Goal: Task Accomplishment & Management: Use online tool/utility

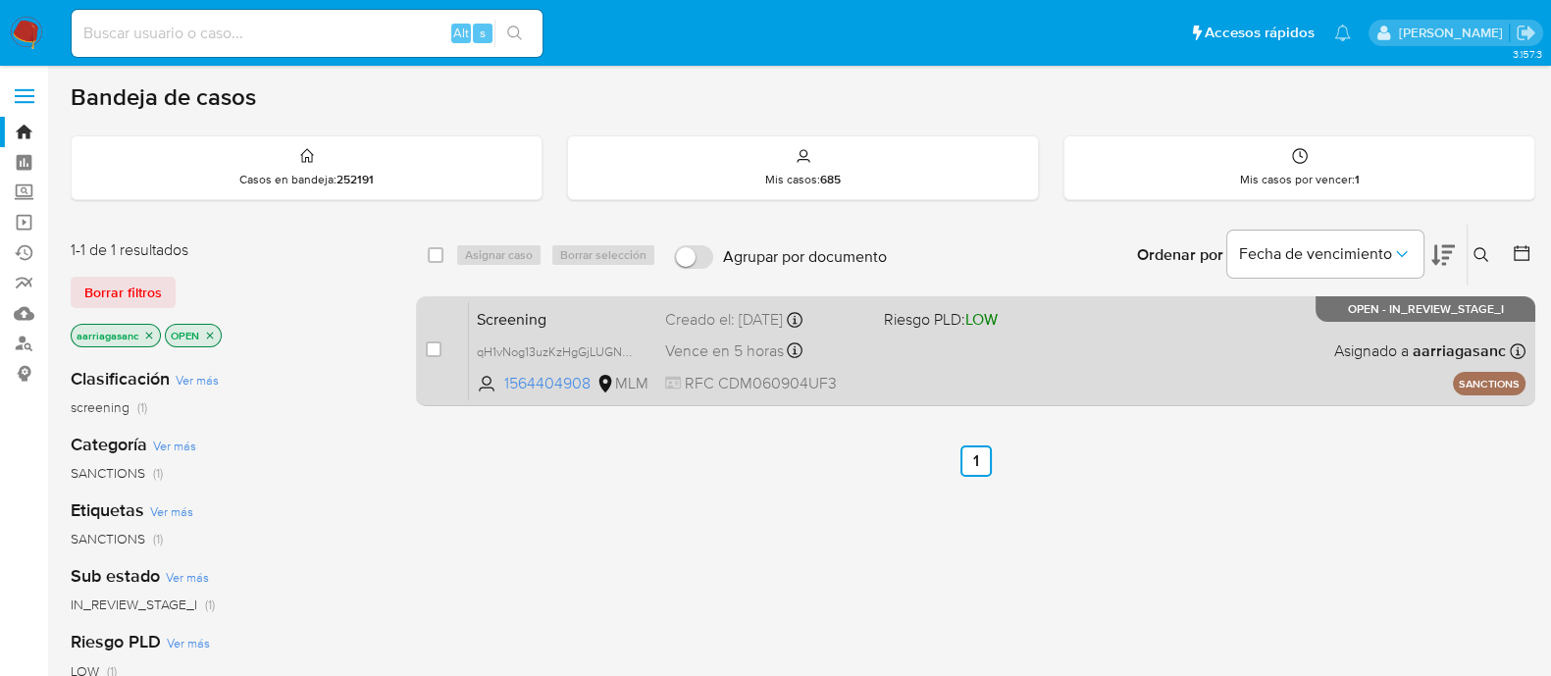
click at [1017, 360] on div "Screening qH1vNog13uzKzHgGjLUGNWnu 1564404908 MLM Riesgo PLD: LOW Creado el: [D…" at bounding box center [997, 350] width 1057 height 99
click at [432, 342] on input "checkbox" at bounding box center [434, 350] width 16 height 16
checkbox input "true"
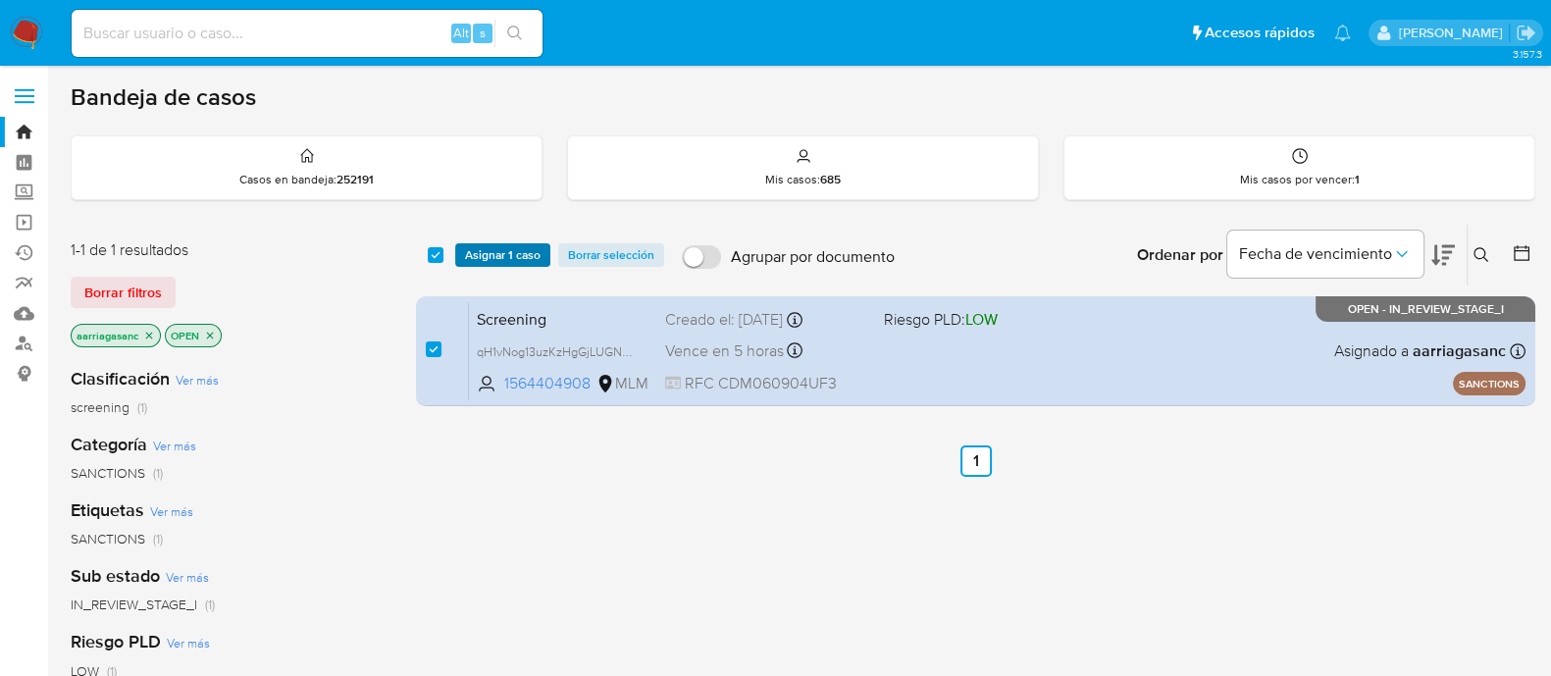
click at [480, 245] on span "Asignar 1 caso" at bounding box center [503, 255] width 76 height 20
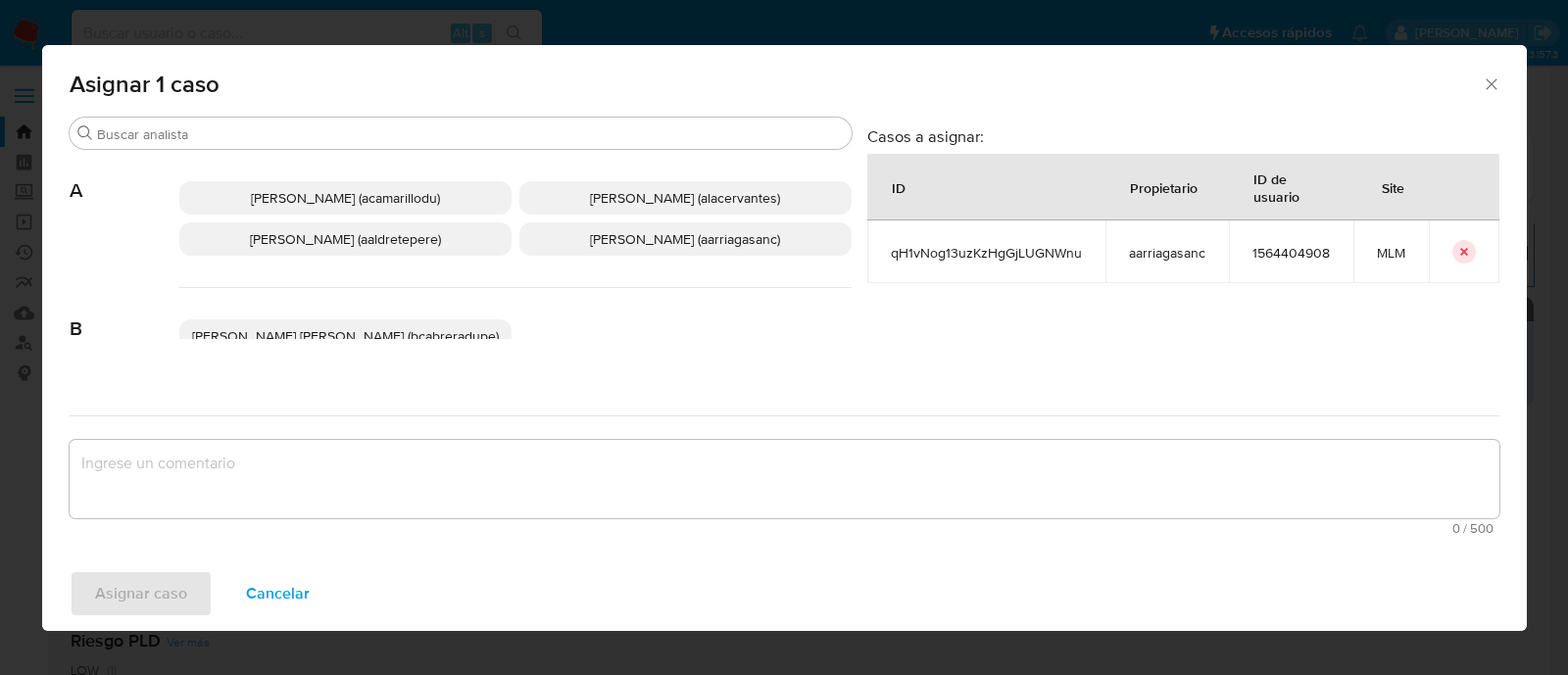
drag, startPoint x: 604, startPoint y: 233, endPoint x: 583, endPoint y: 371, distance: 139.6
click at [606, 231] on span "[PERSON_NAME] (aarriagasanc)" at bounding box center [685, 240] width 190 height 20
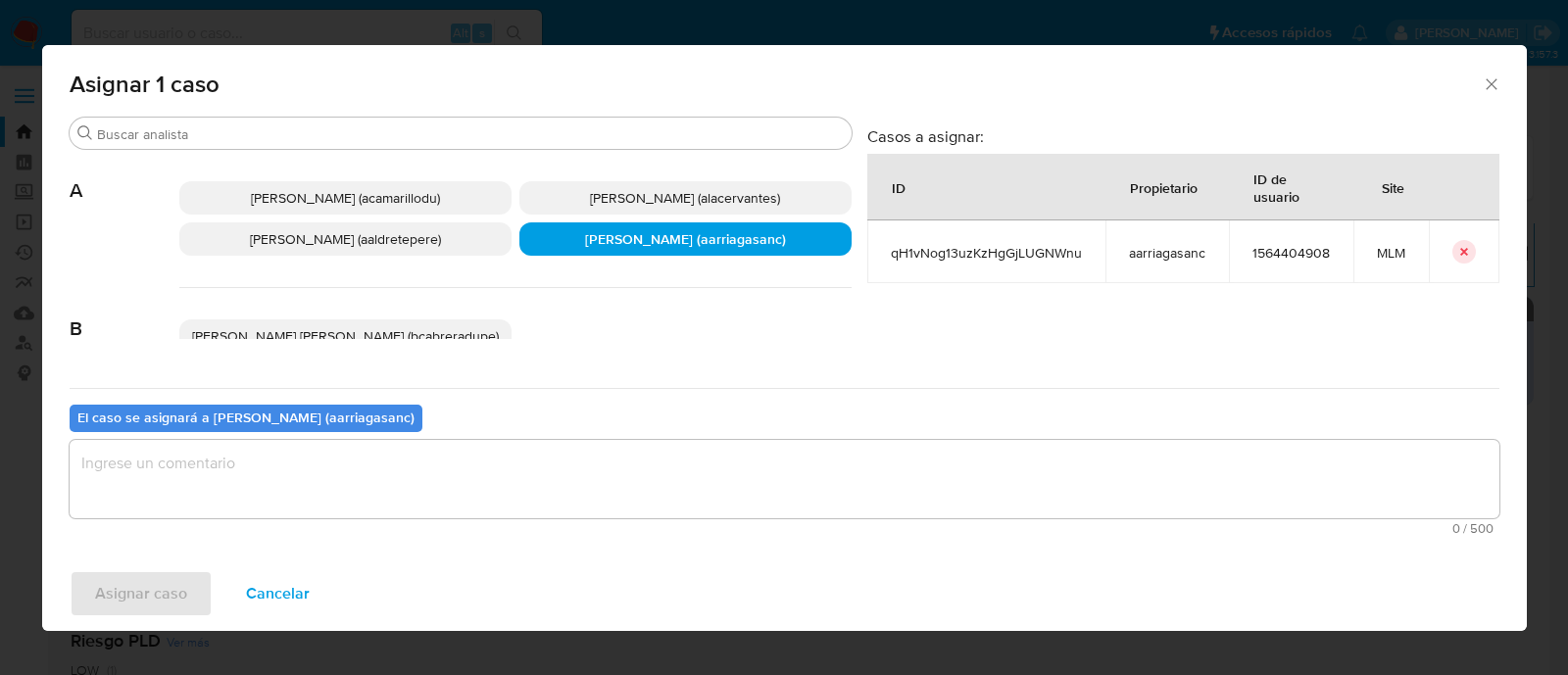
click at [548, 465] on textarea "assign-modal" at bounding box center [785, 479] width 1430 height 79
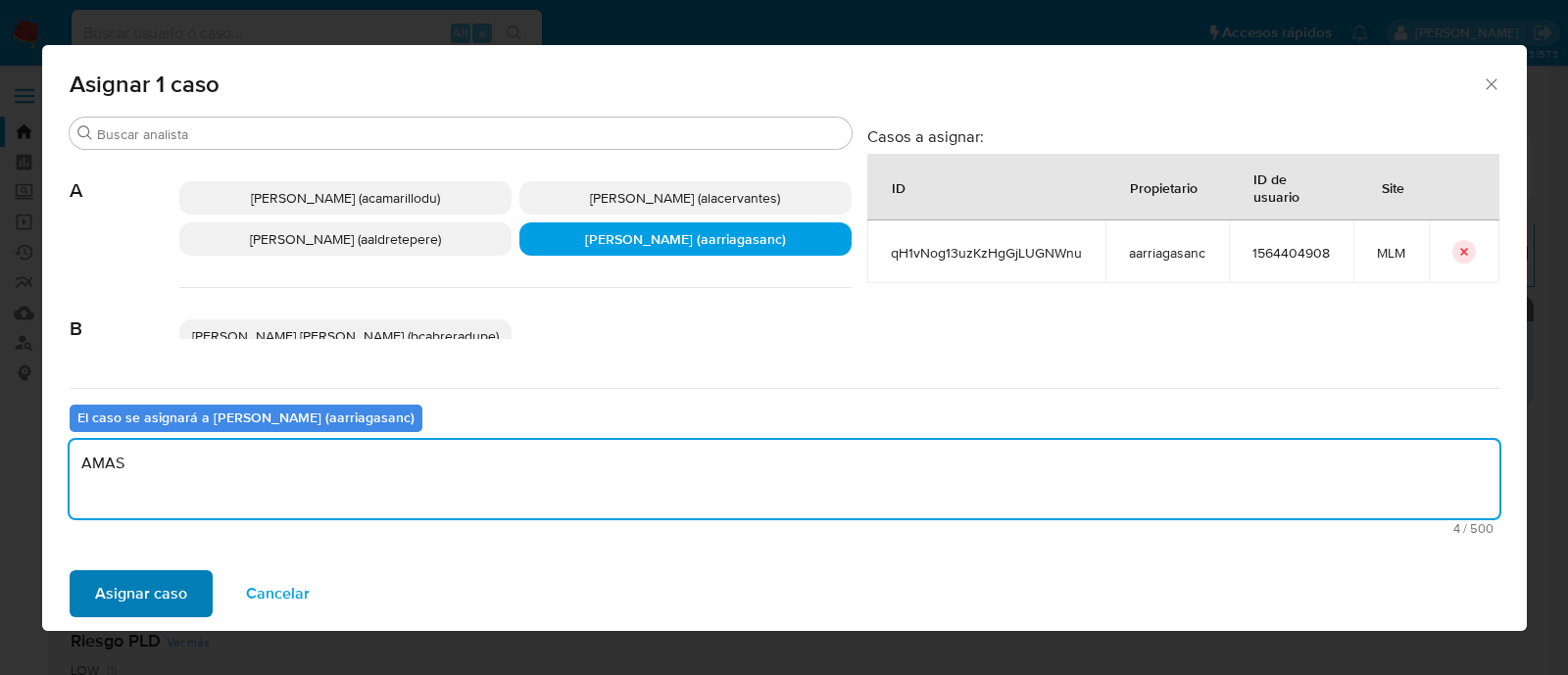
type textarea "AMAS"
click at [133, 599] on span "Asignar caso" at bounding box center [141, 593] width 92 height 43
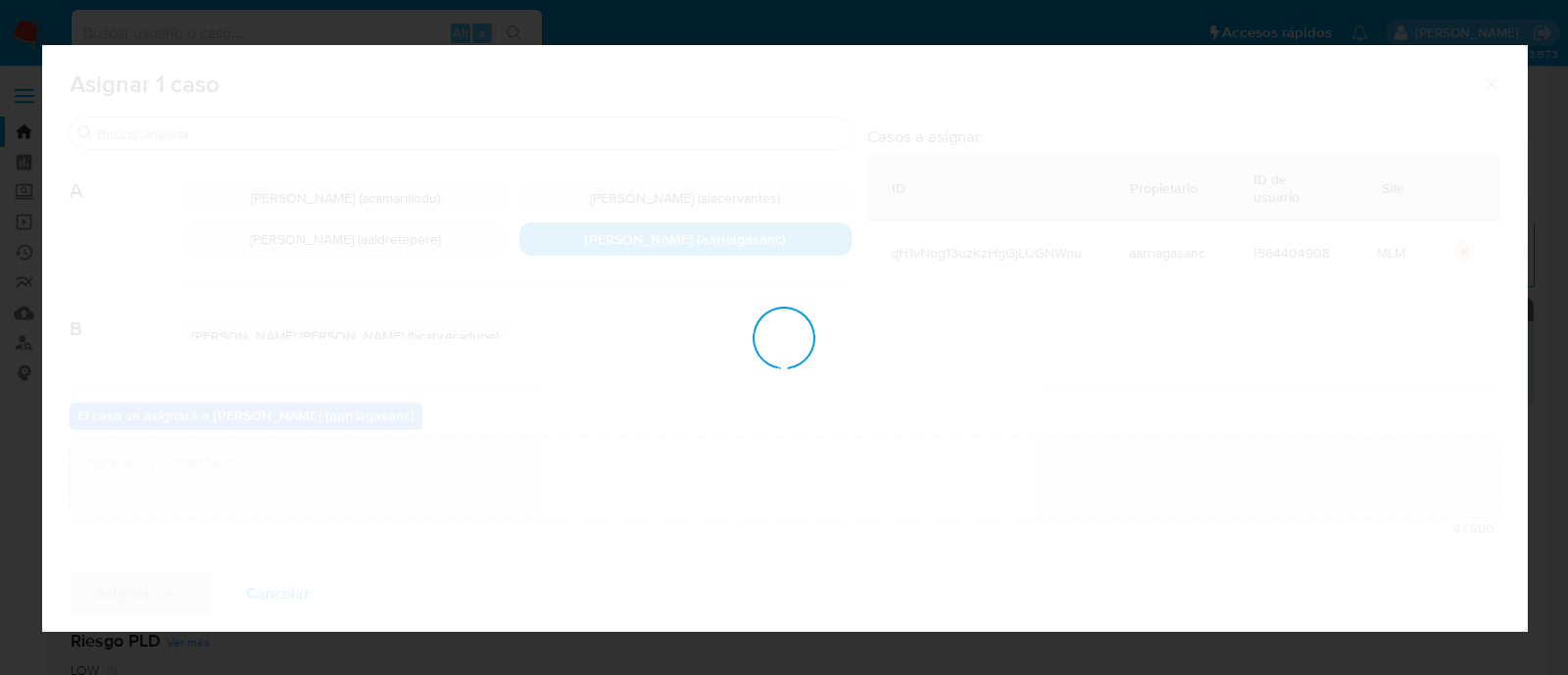
checkbox input "false"
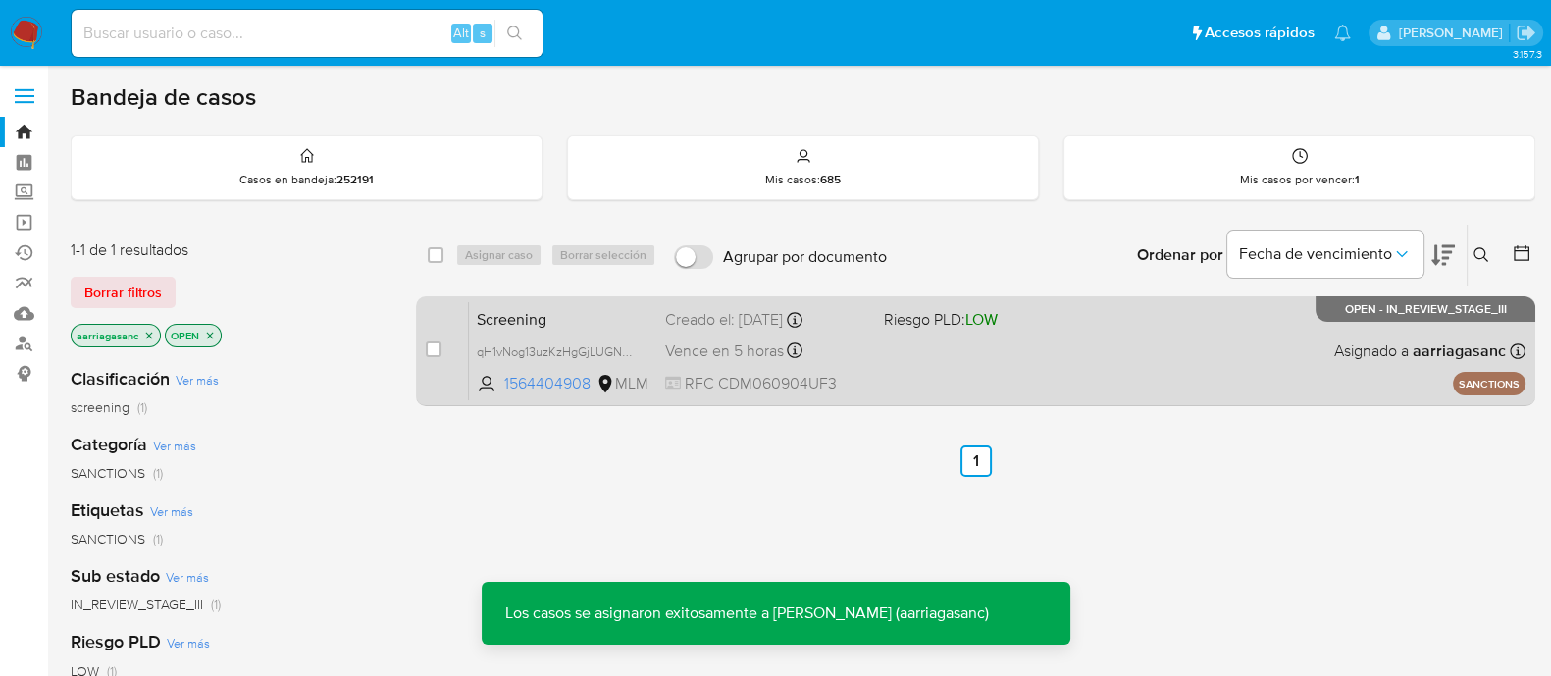
click at [938, 341] on div "Screening qH1vNog13uzKzHgGjLUGNWnu 1564404908 MLM Riesgo PLD: LOW Creado el: [D…" at bounding box center [997, 350] width 1057 height 99
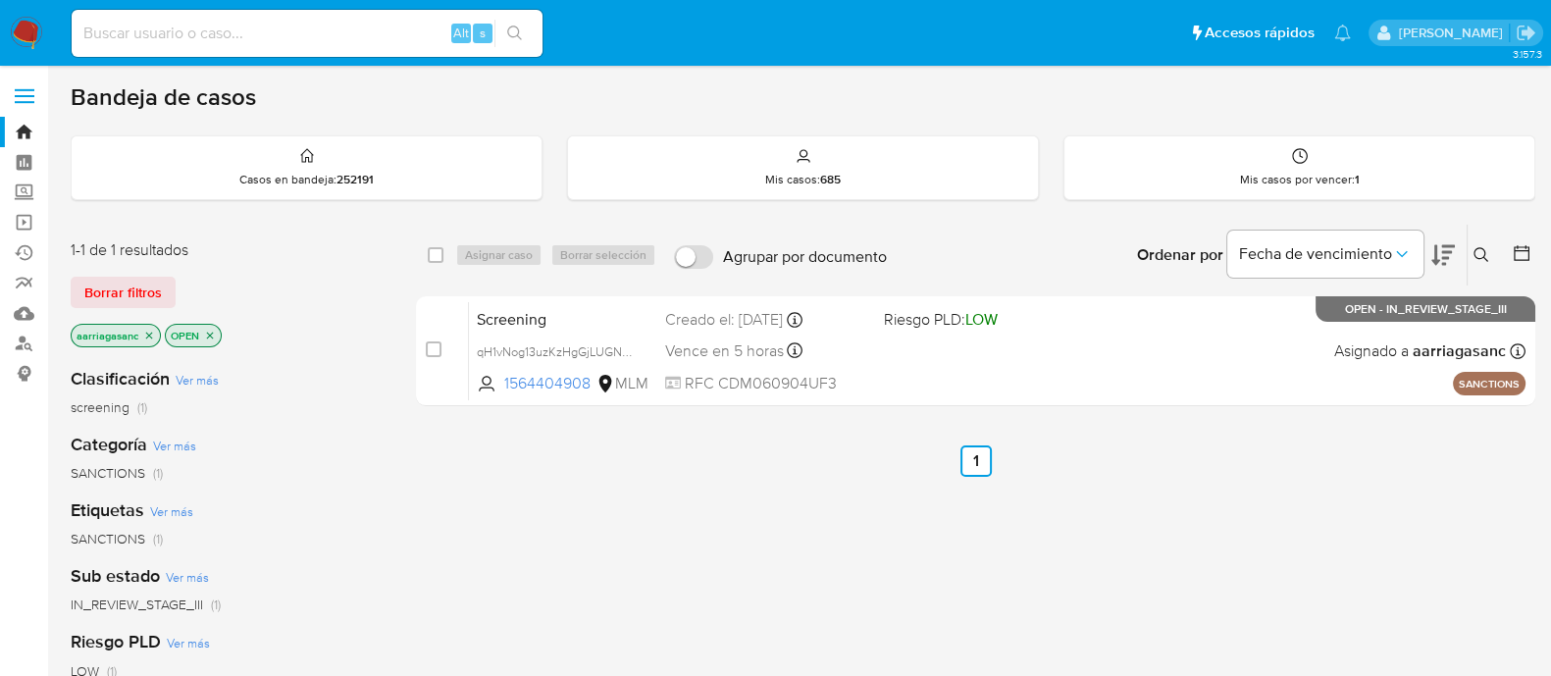
click at [19, 26] on img at bounding box center [26, 33] width 33 height 33
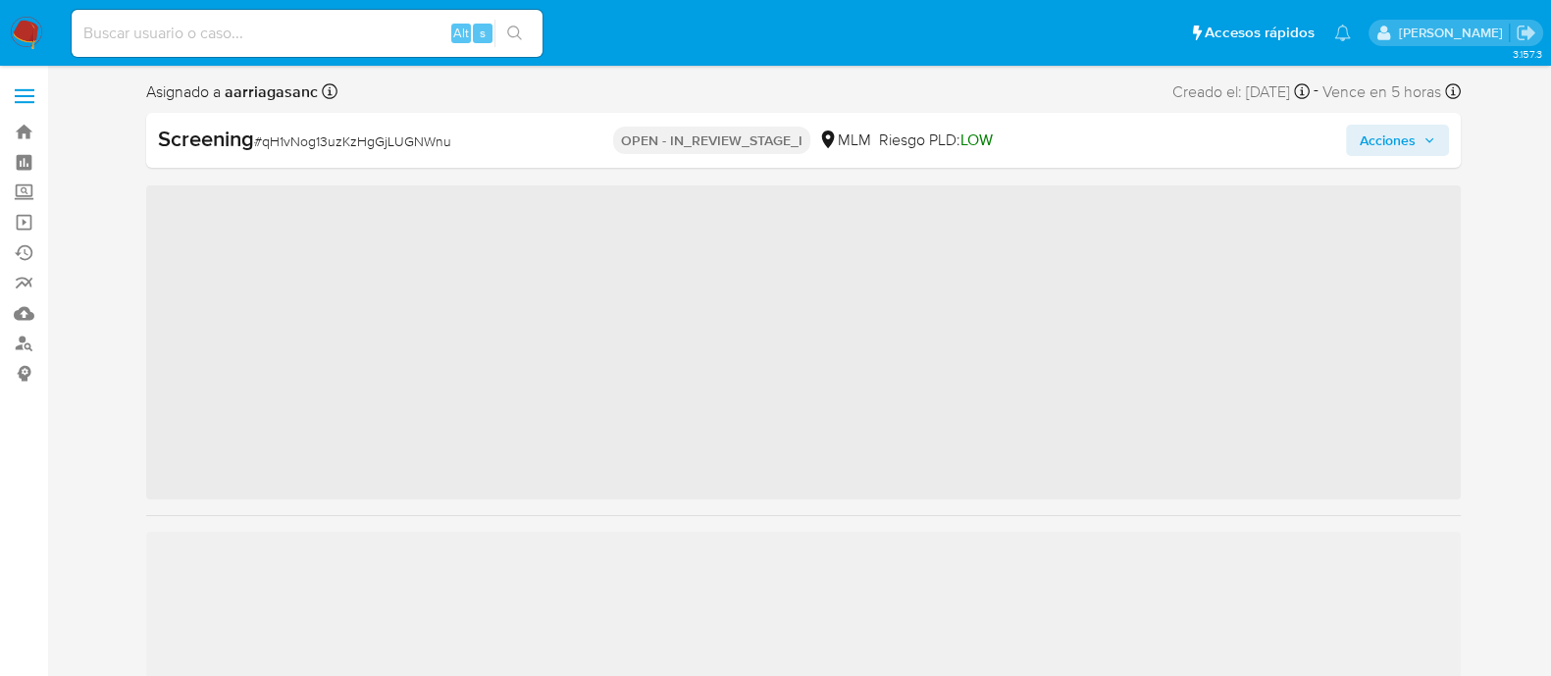
scroll to position [828, 0]
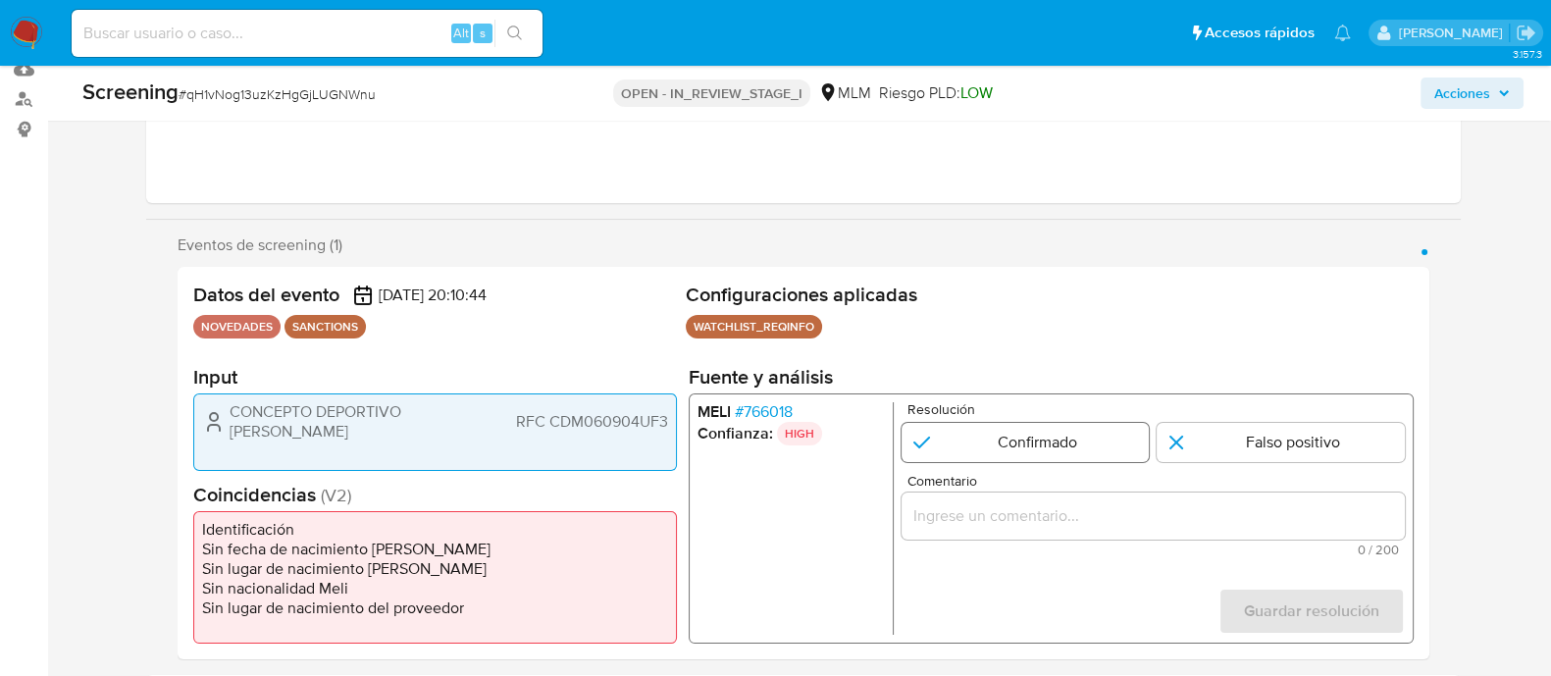
select select "10"
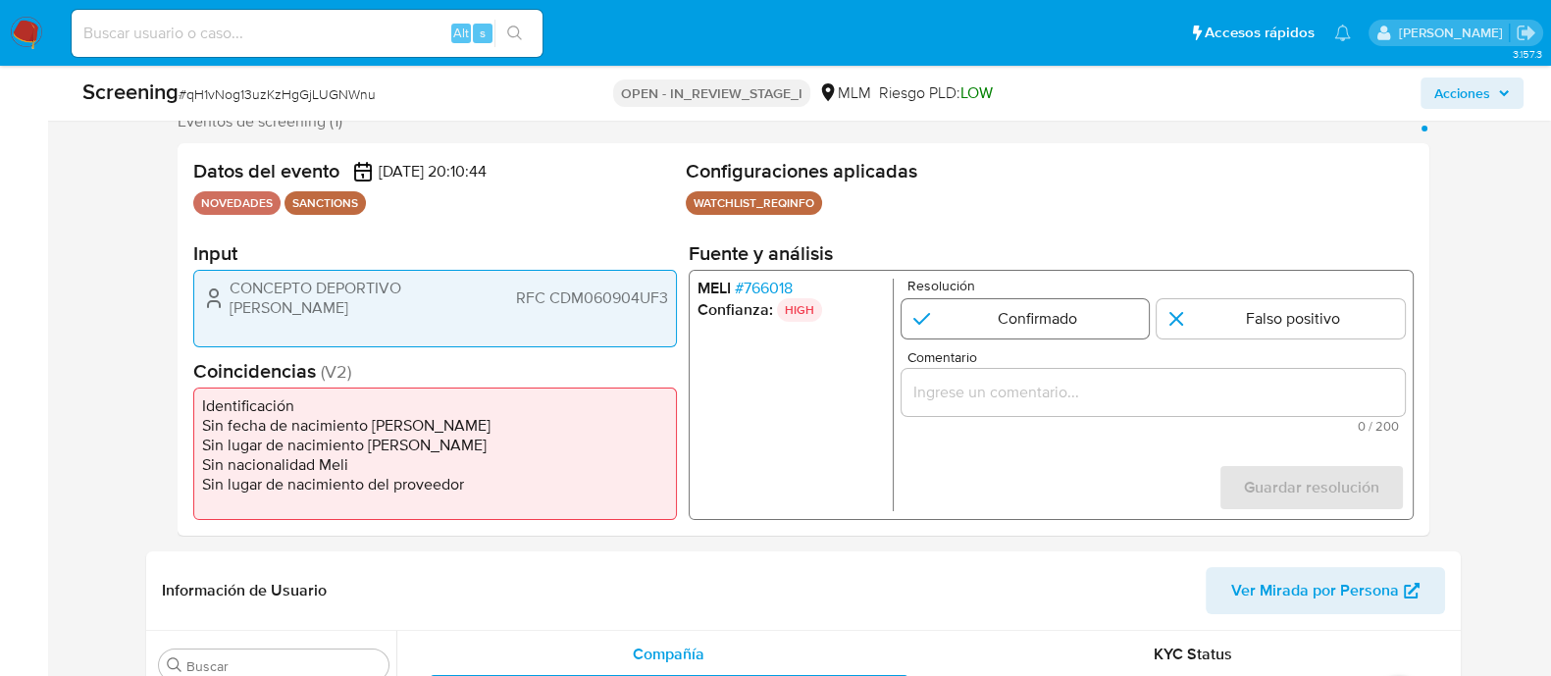
click at [973, 332] on input "1 de 1" at bounding box center [1025, 318] width 248 height 39
radio input "true"
click at [987, 404] on div "1 de 1" at bounding box center [1152, 392] width 503 height 47
click at [987, 404] on input "Comentario" at bounding box center [1152, 393] width 503 height 26
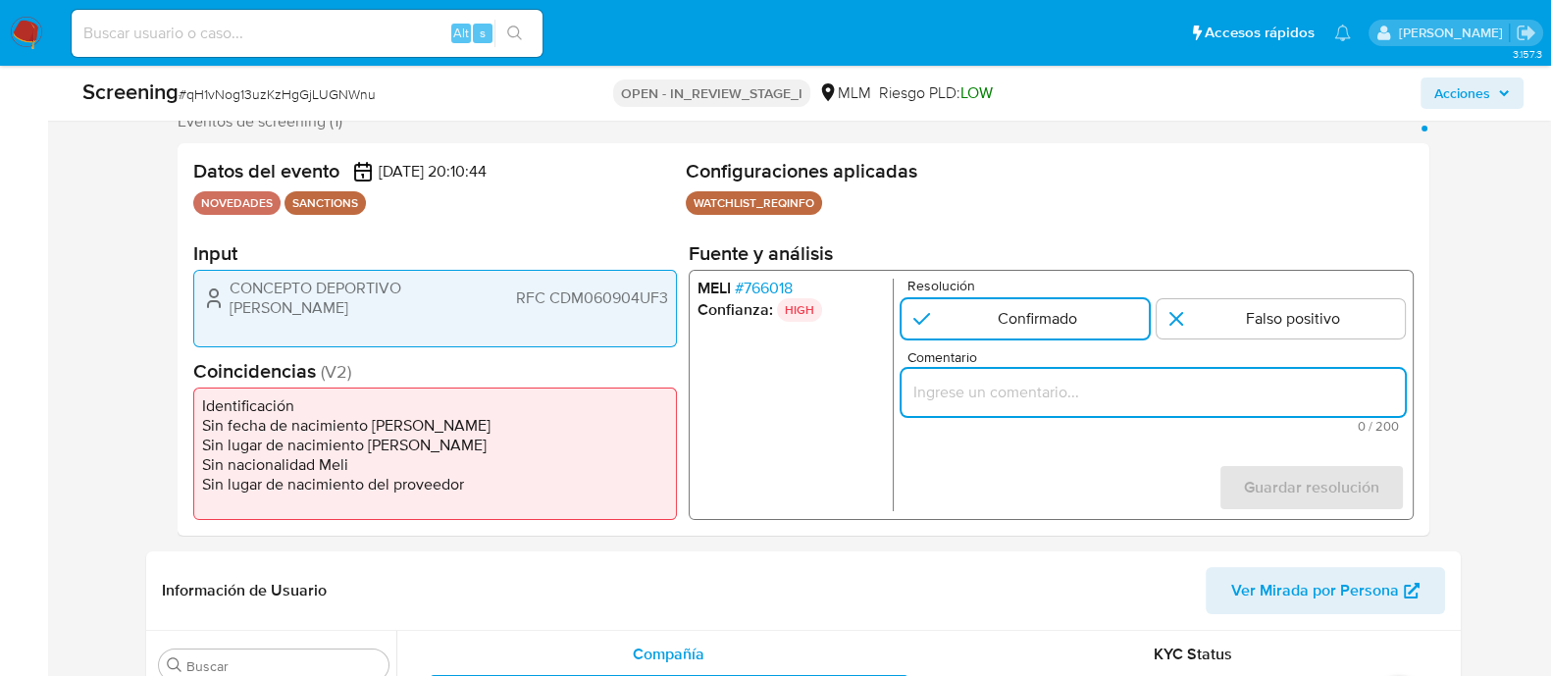
paste input "SE CONFIRMA CONCIDENCIA CON CLIENTE, PERSONA MORAL EN LISTA REQUINFO POR RAZON …"
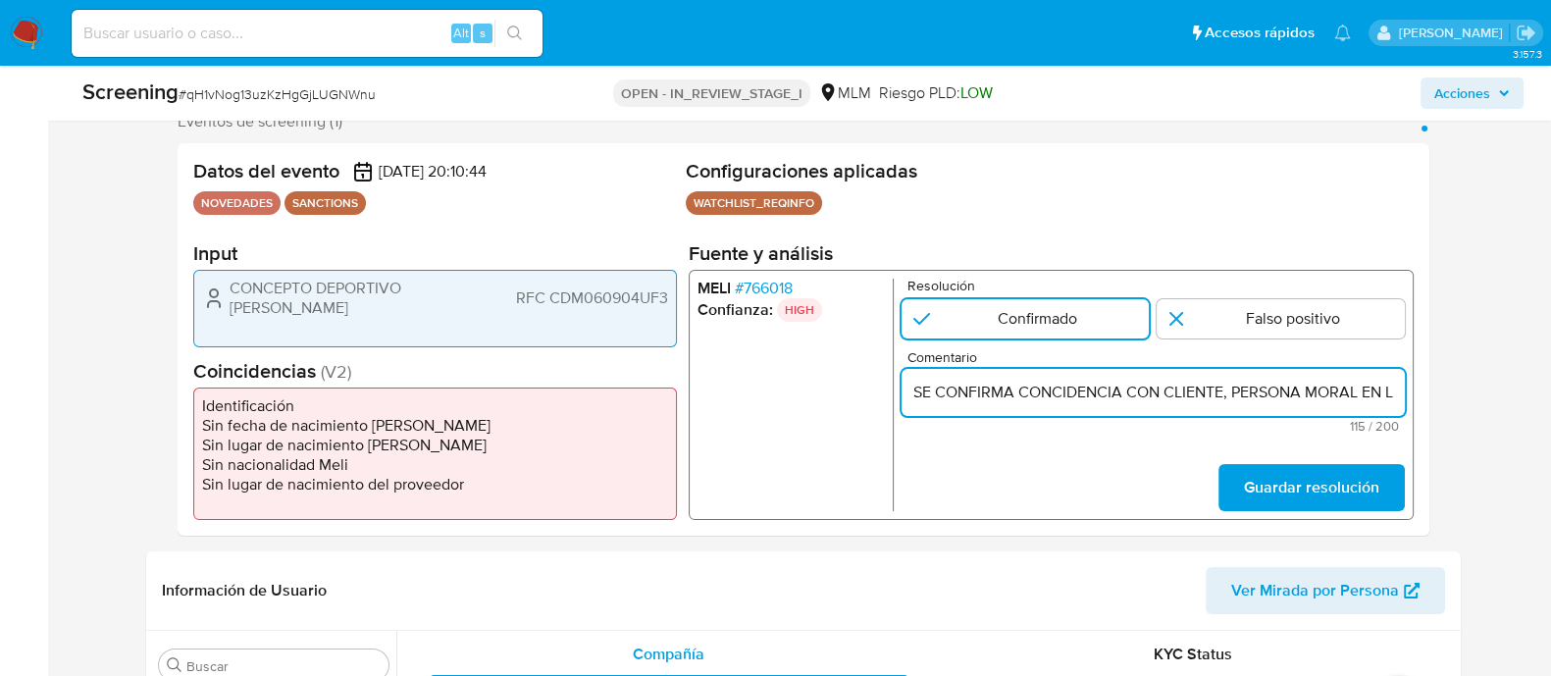
scroll to position [0, 510]
type input "SE CONFIRMA CONCIDENCIA CON CLIENTE, PERSONA MORAL EN LISTA REQUINFO POR RAZON …"
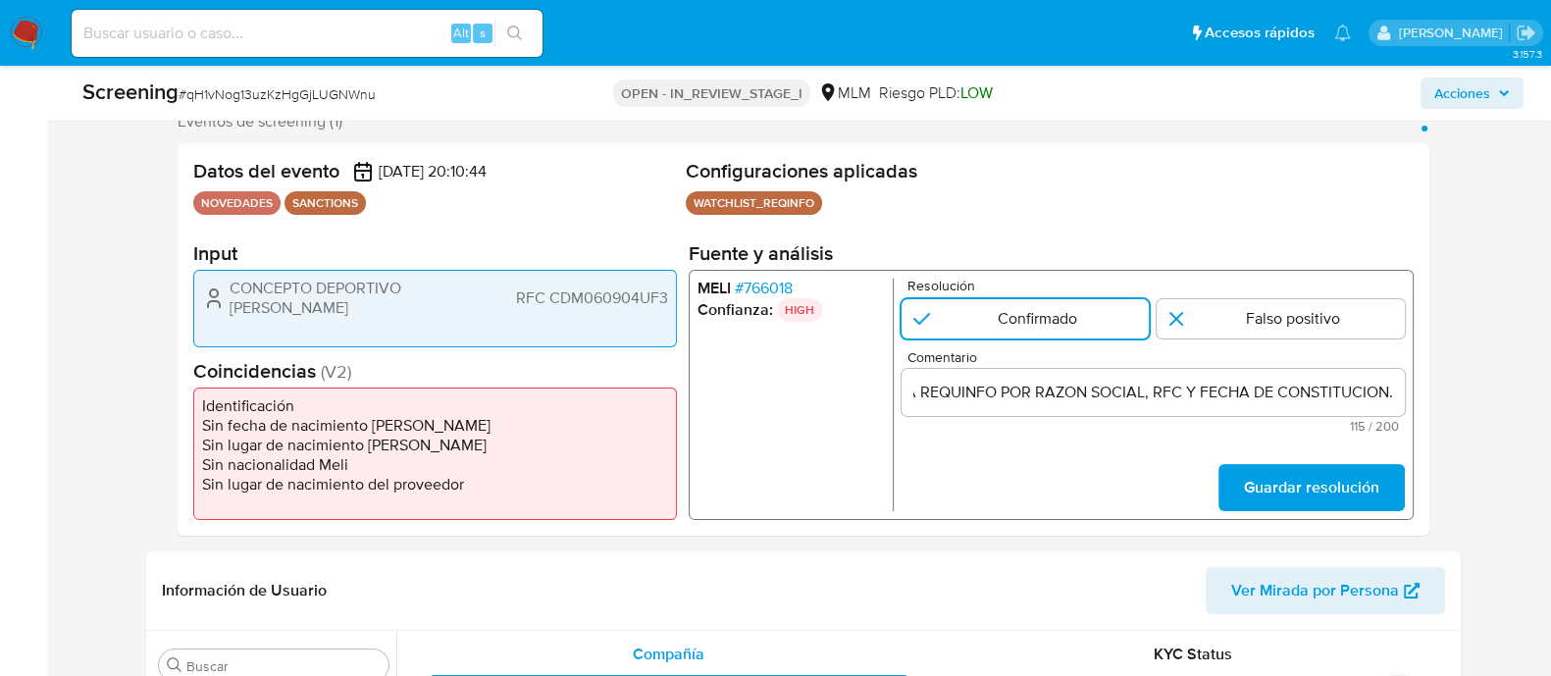
click at [1129, 468] on form "Resolución Confirmado Falso positivo Comentario SE CONFIRMA CONCIDENCIA CON CLI…" at bounding box center [1152, 395] width 503 height 233
click at [1268, 476] on span "Guardar resolución" at bounding box center [1310, 487] width 135 height 43
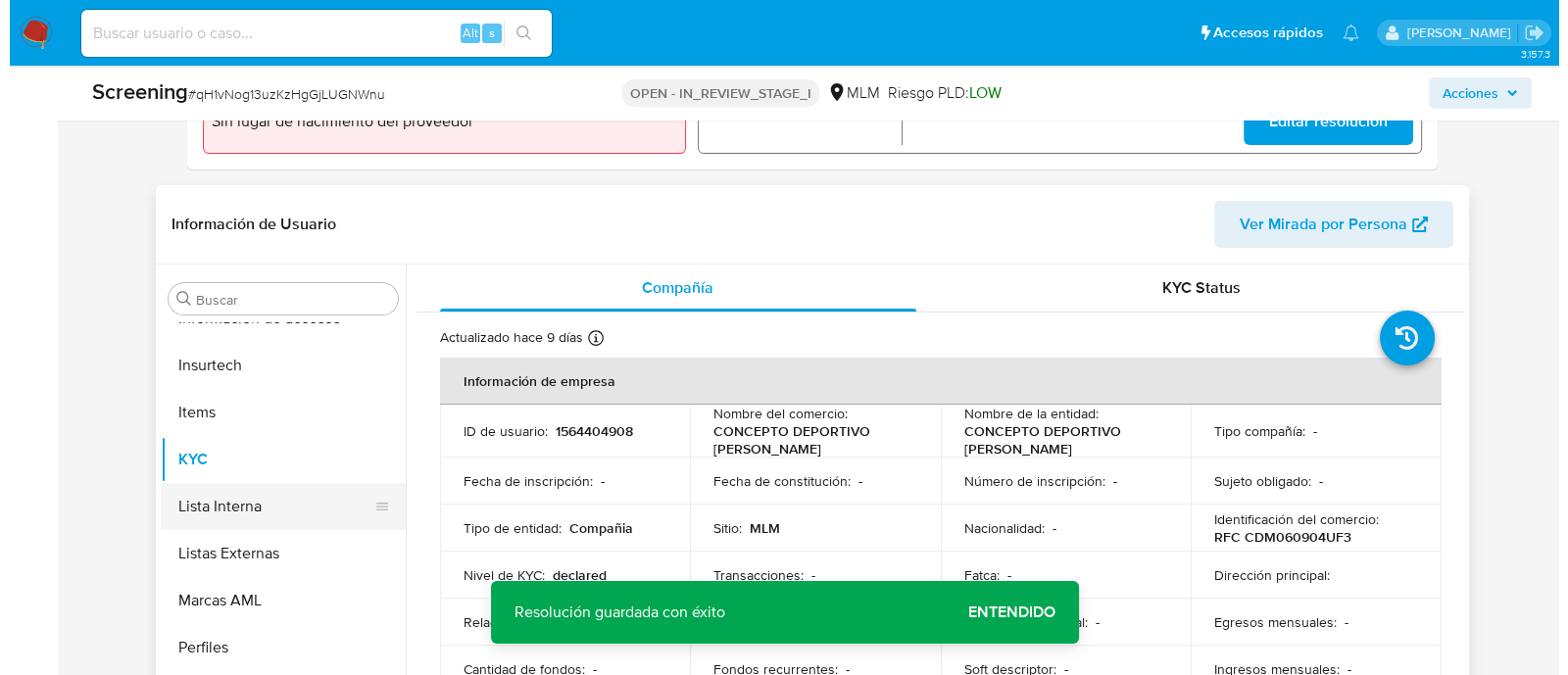
scroll to position [735, 0]
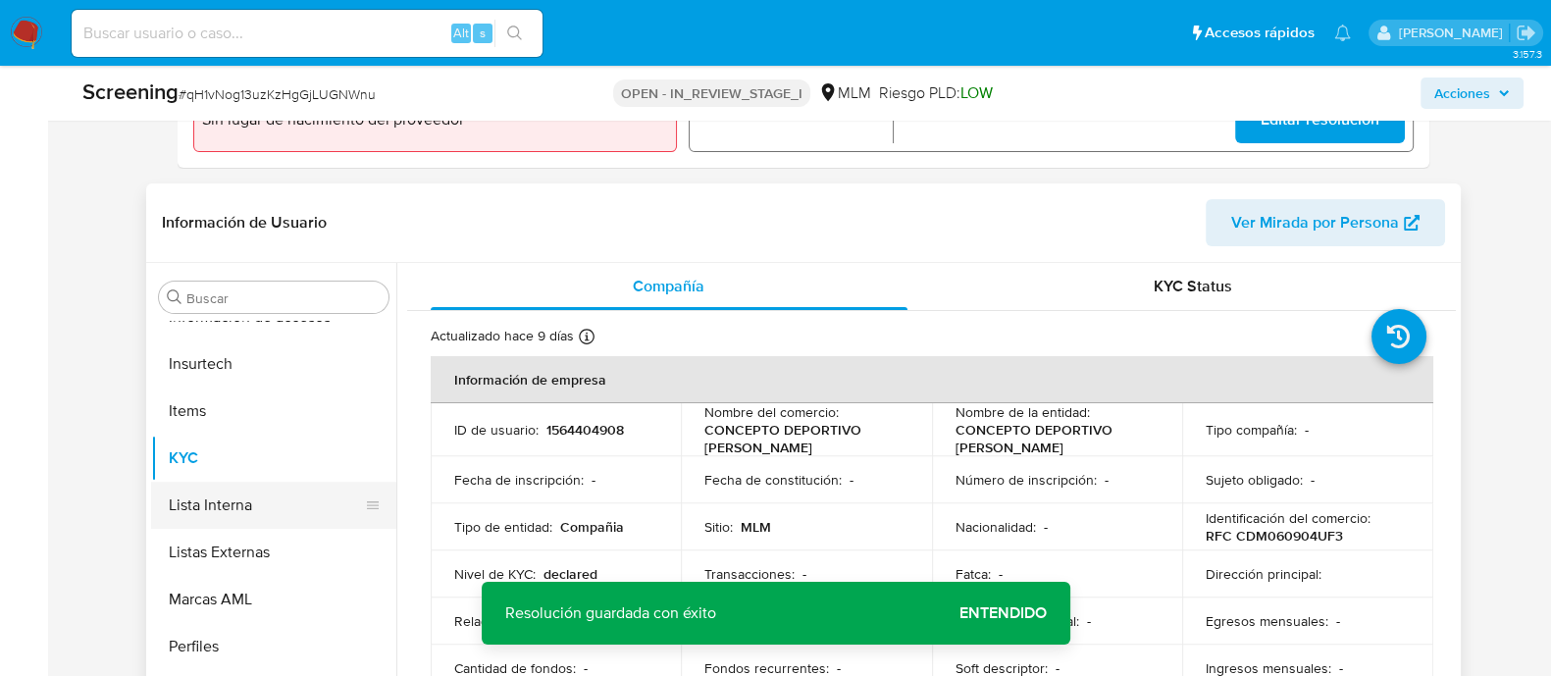
click at [227, 507] on button "Lista Interna" at bounding box center [266, 505] width 230 height 47
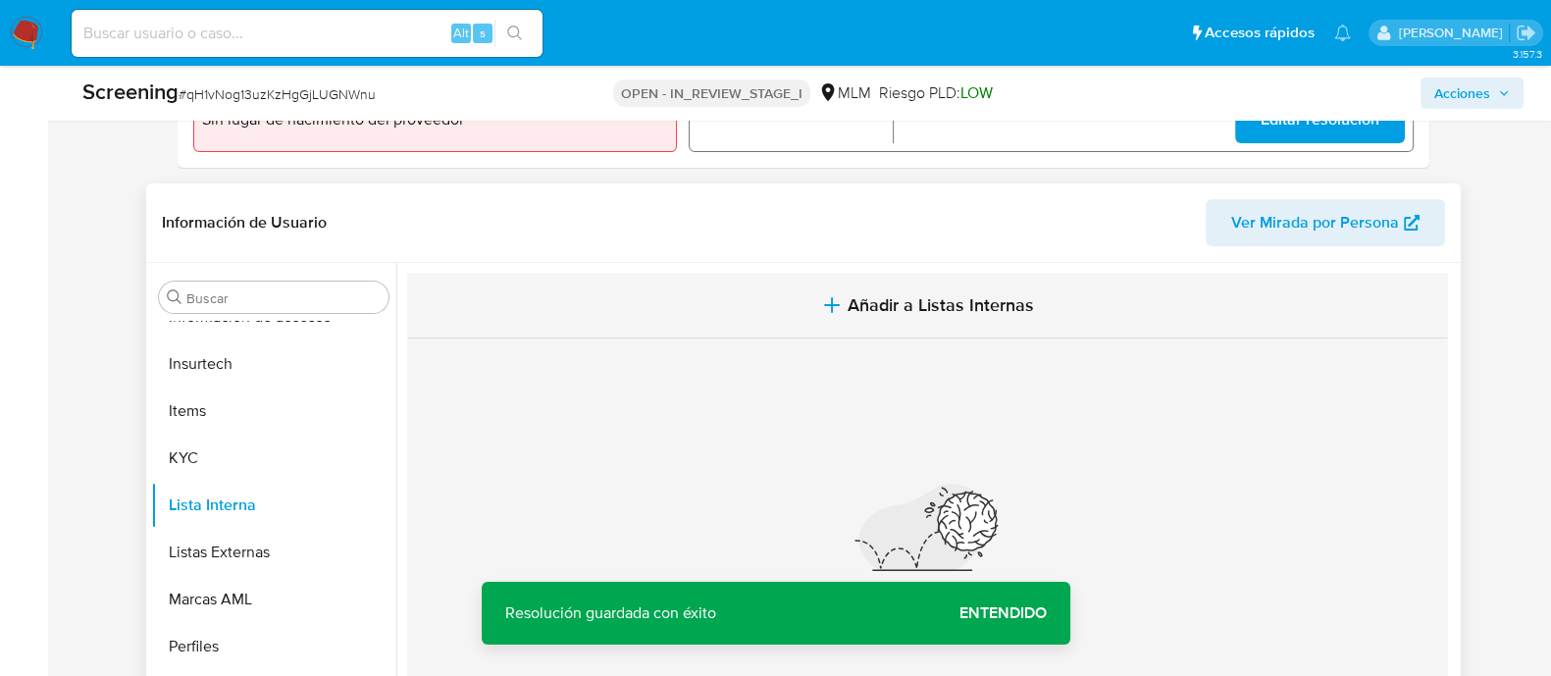
click at [915, 306] on span "Añadir a Listas Internas" at bounding box center [941, 305] width 186 height 22
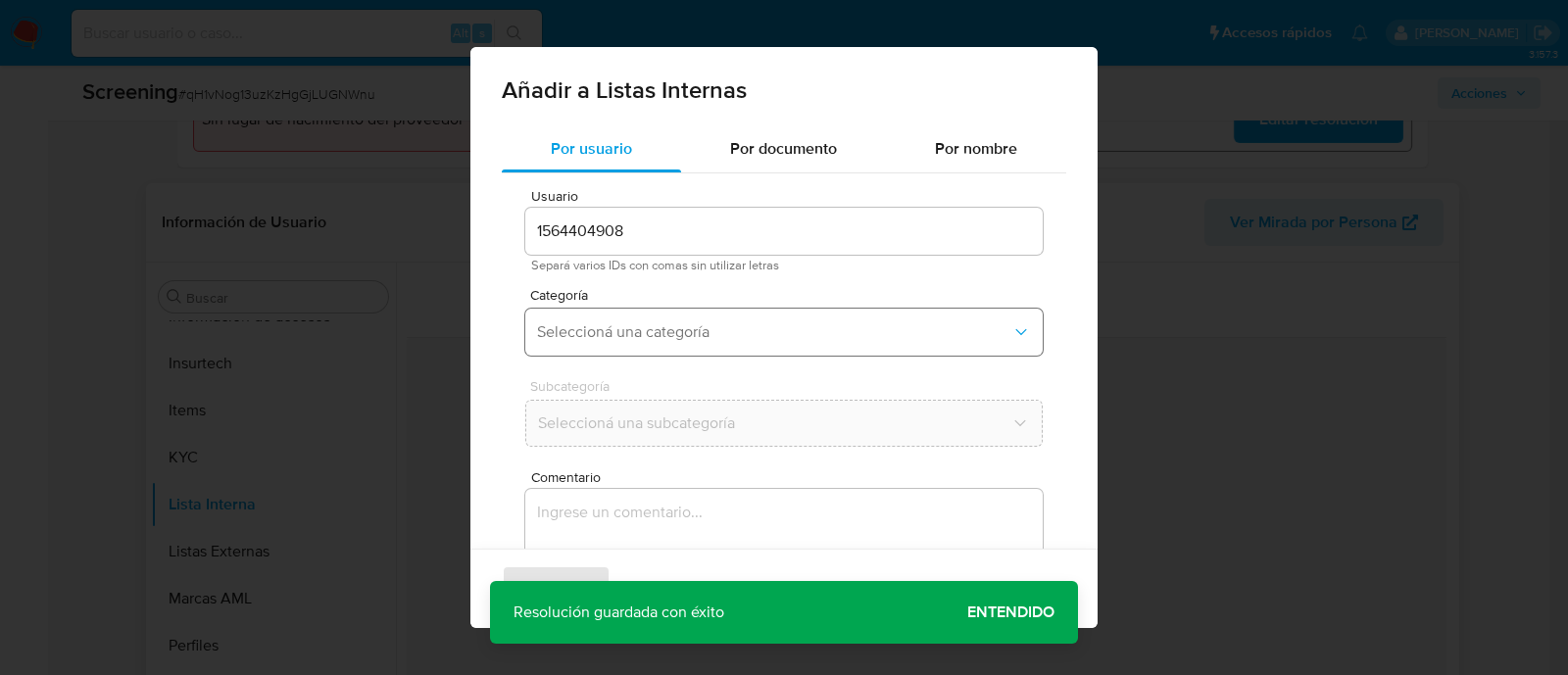
click at [721, 338] on span "Seleccioná una categoría" at bounding box center [774, 333] width 474 height 20
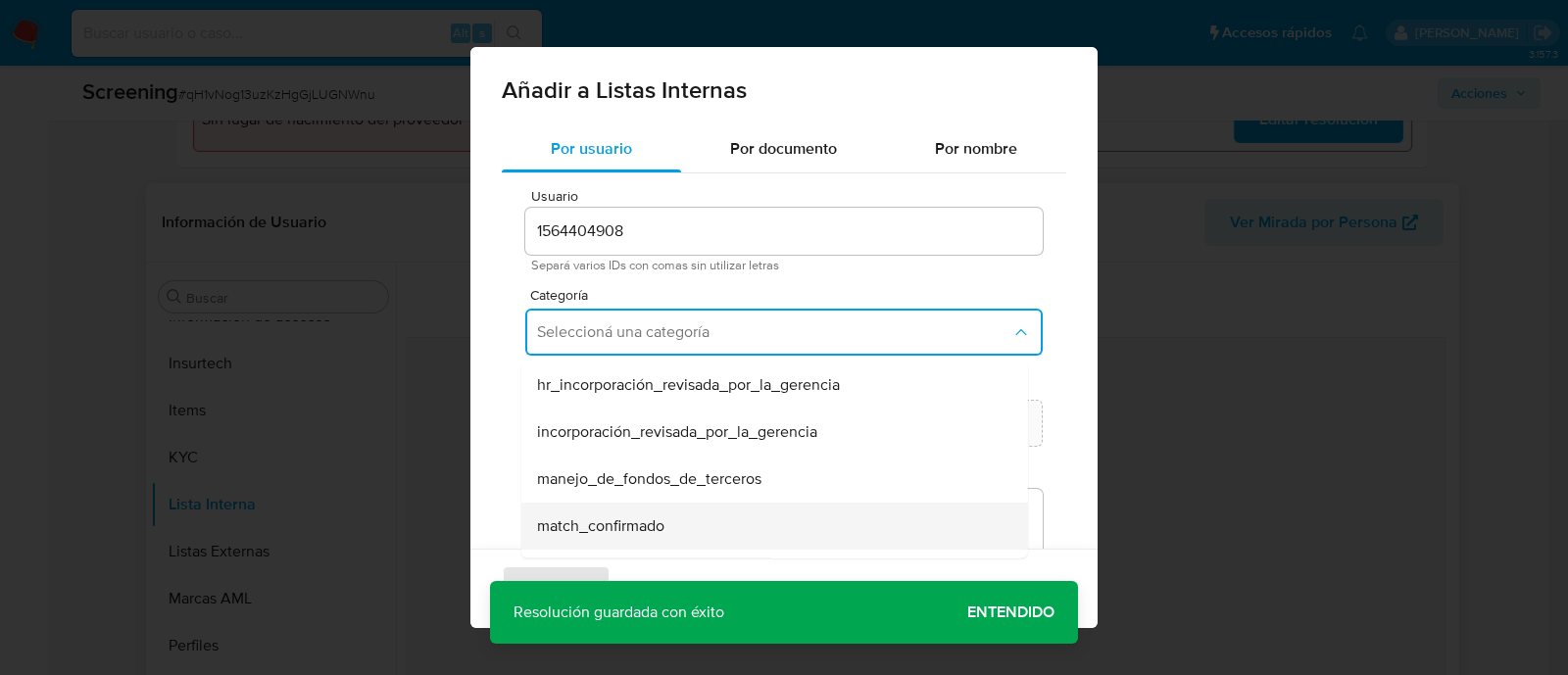
click at [622, 541] on div "match_confirmado" at bounding box center [769, 525] width 463 height 47
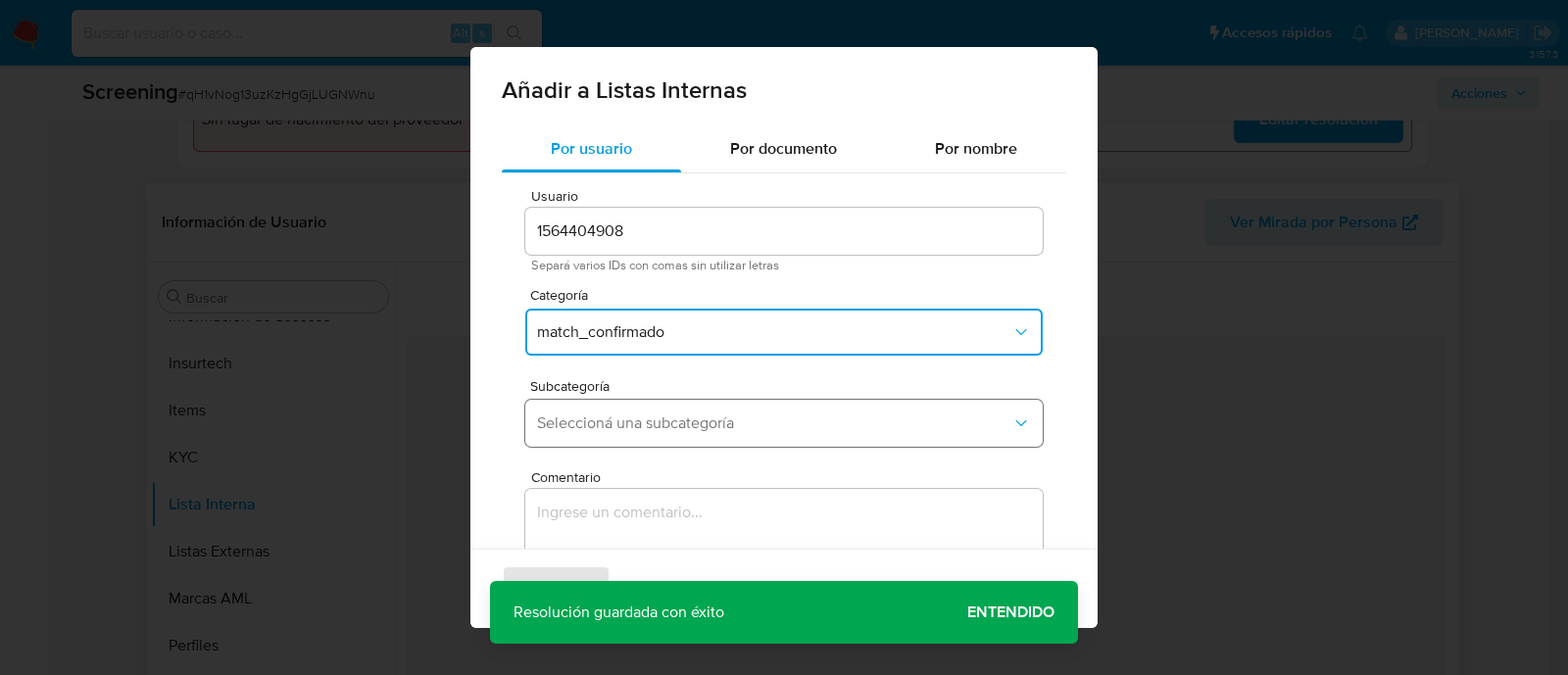
click at [647, 408] on button "Seleccioná una subcategoría" at bounding box center [784, 422] width 517 height 47
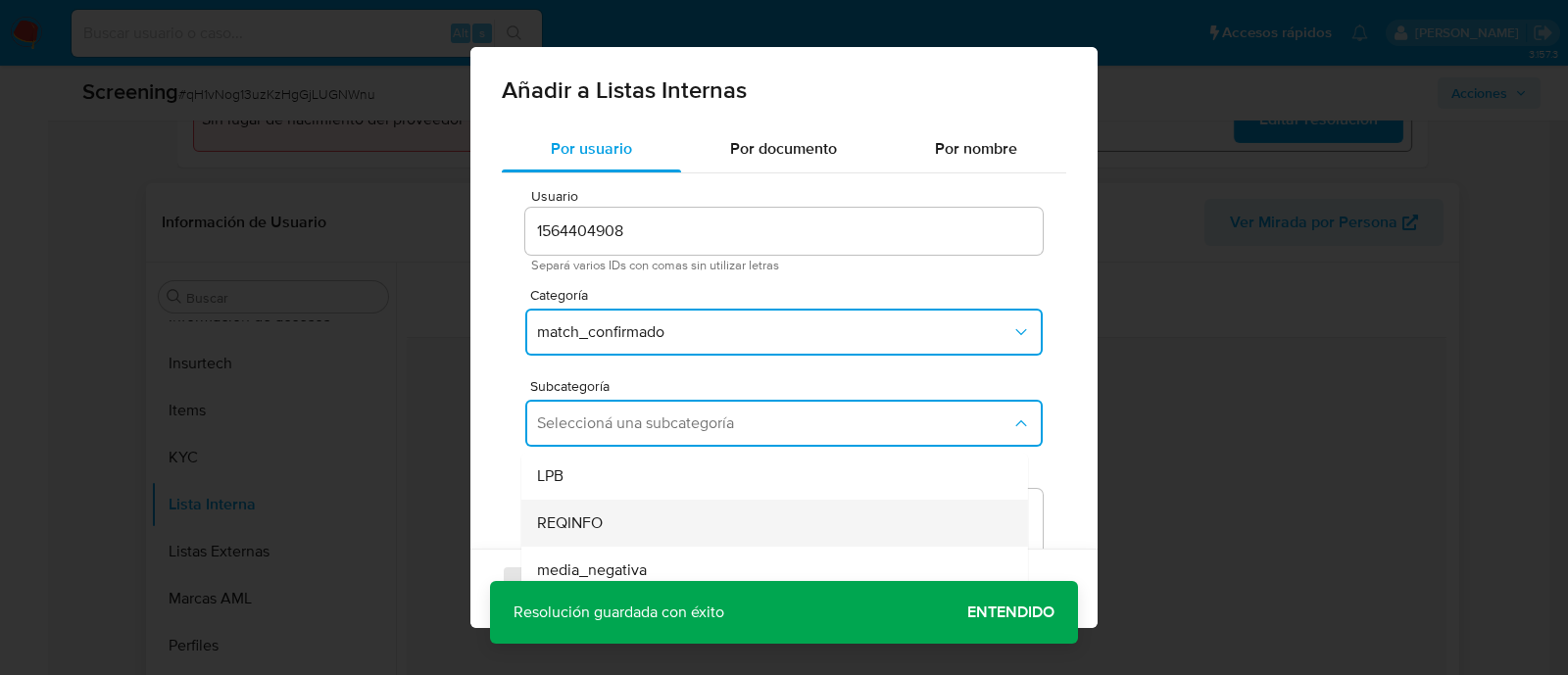
click at [632, 511] on div "REQINFO" at bounding box center [769, 522] width 463 height 47
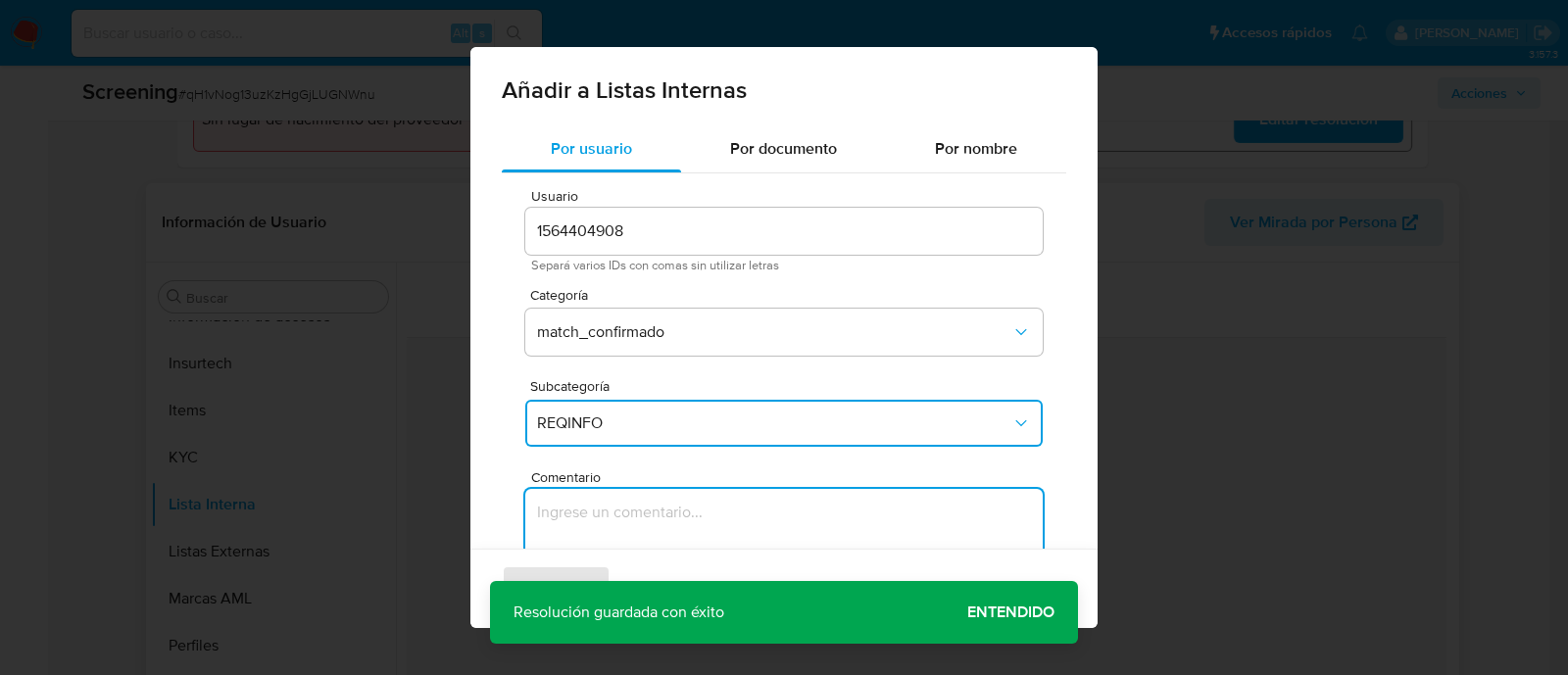
click at [632, 511] on textarea "Comentario" at bounding box center [784, 583] width 517 height 188
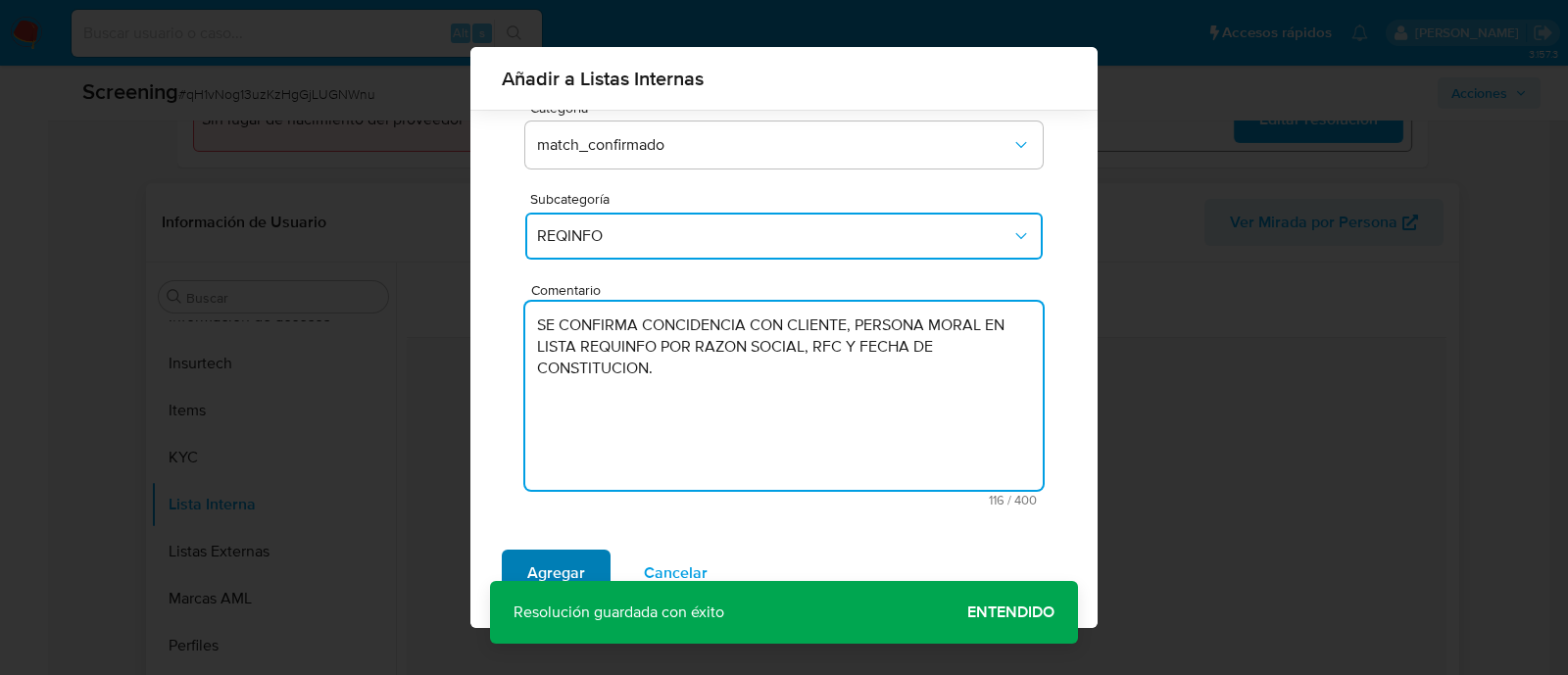
type textarea "SE CONFIRMA CONCIDENCIA CON CLIENTE, PERSONA MORAL EN LISTA REQUINFO POR RAZON …"
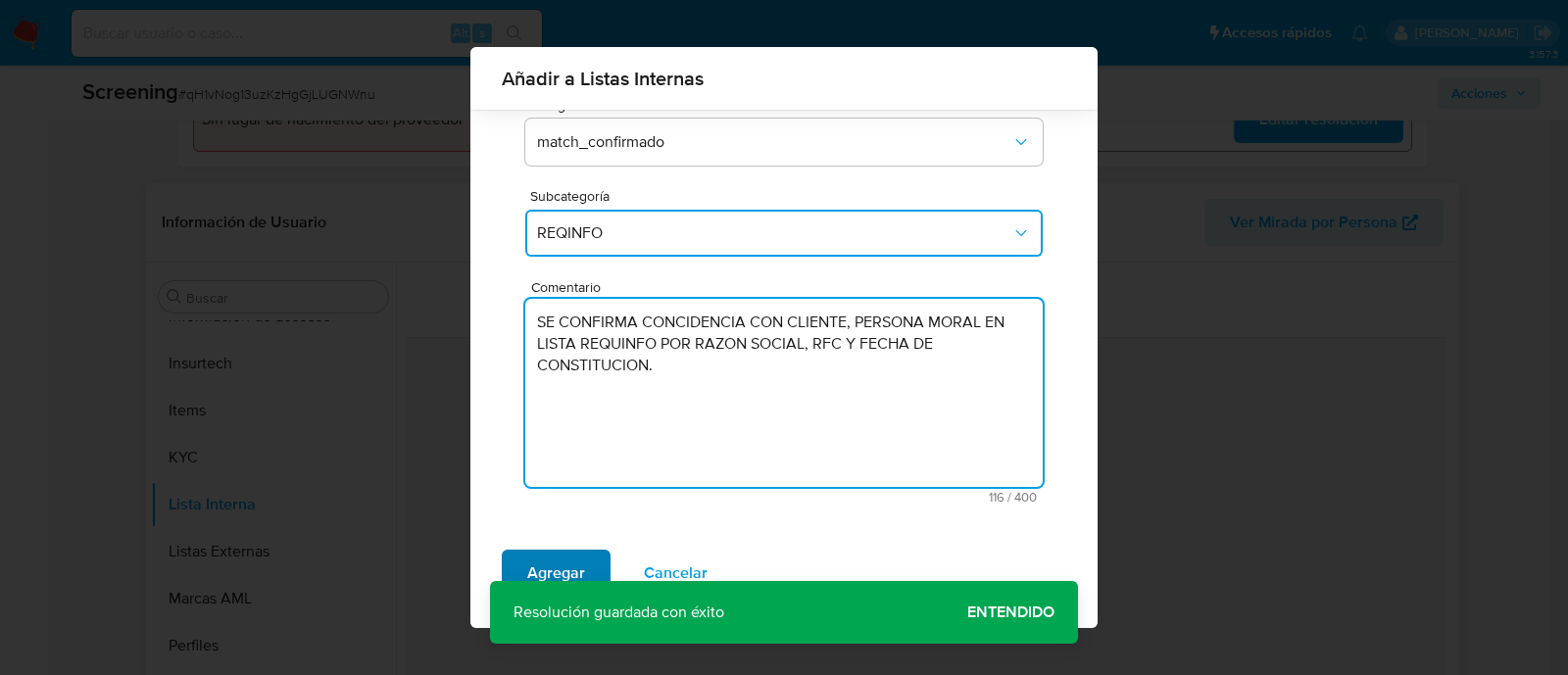
click at [577, 571] on span "Agregar" at bounding box center [556, 572] width 58 height 43
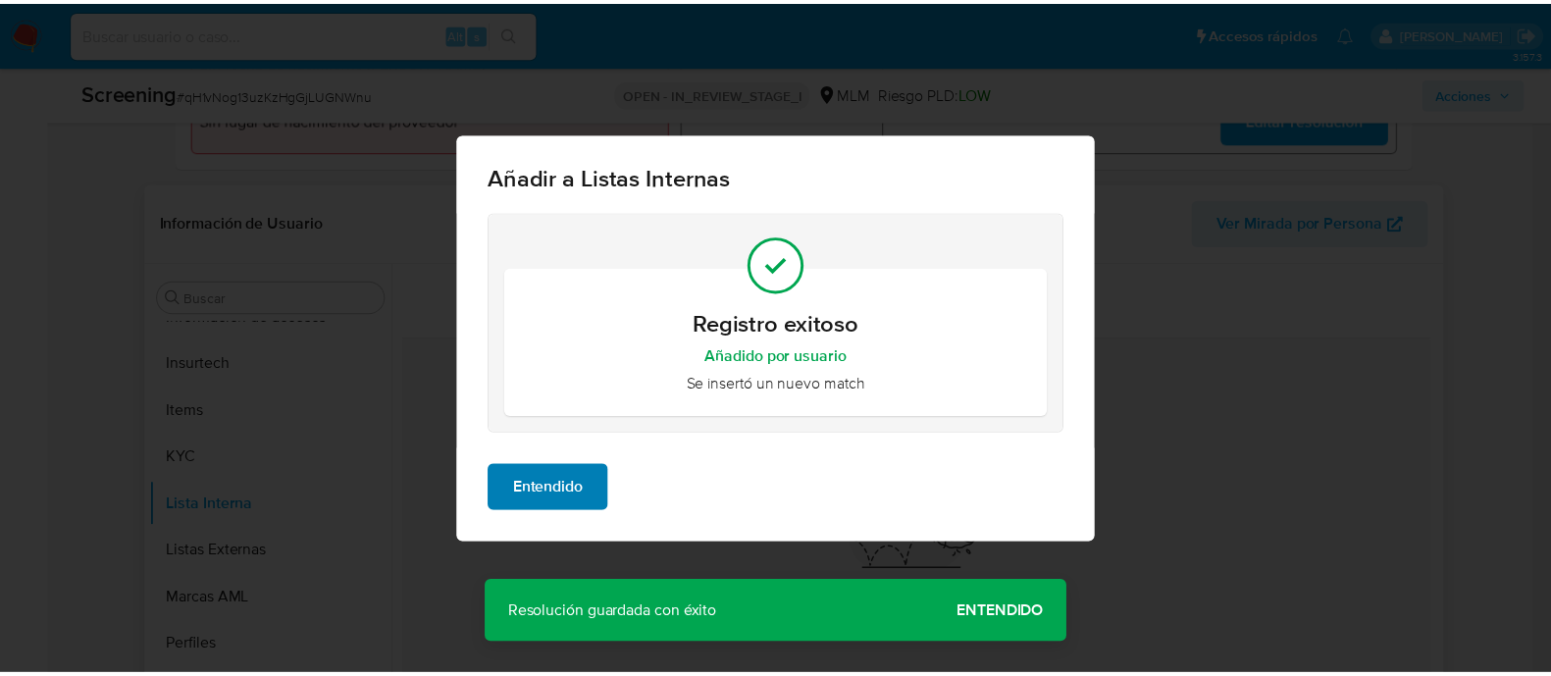
scroll to position [0, 0]
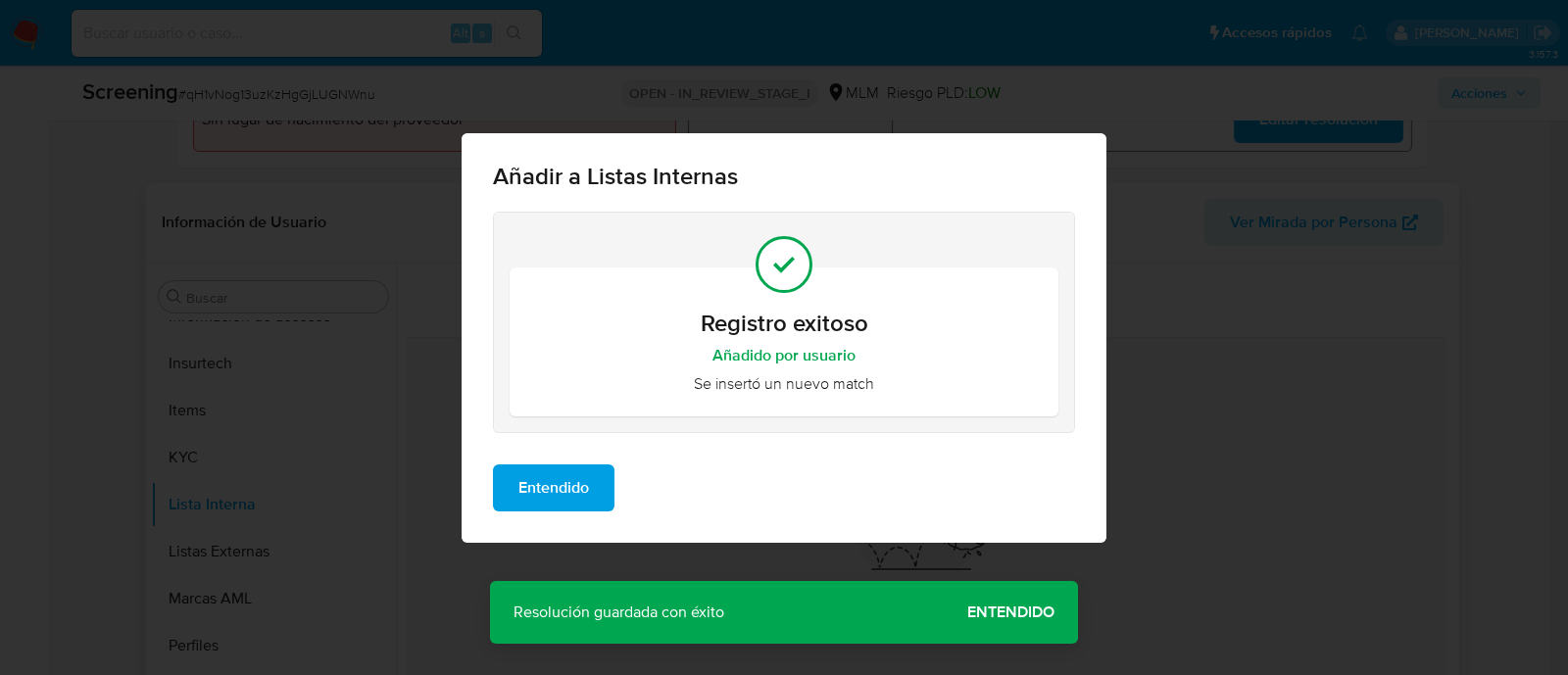
click at [524, 478] on span "Entendido" at bounding box center [553, 487] width 71 height 43
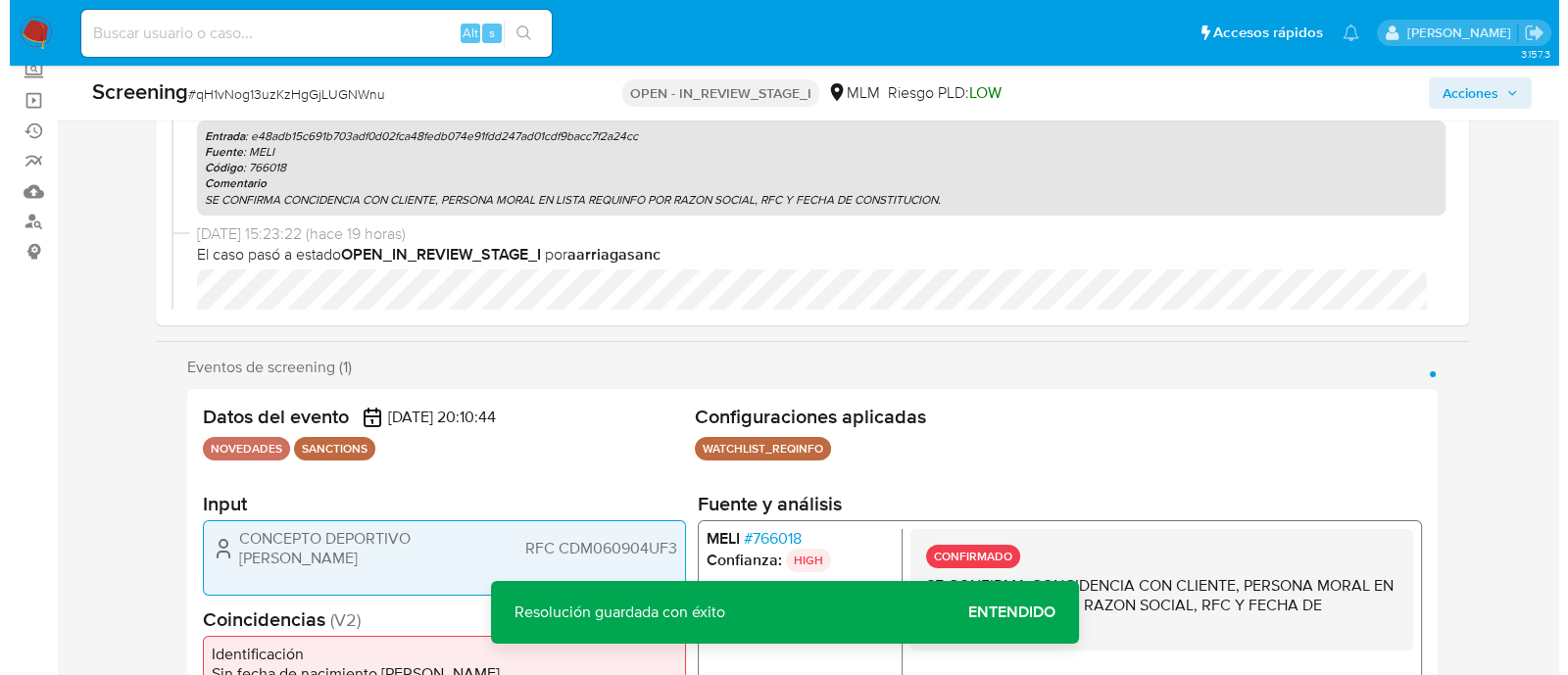
scroll to position [367, 0]
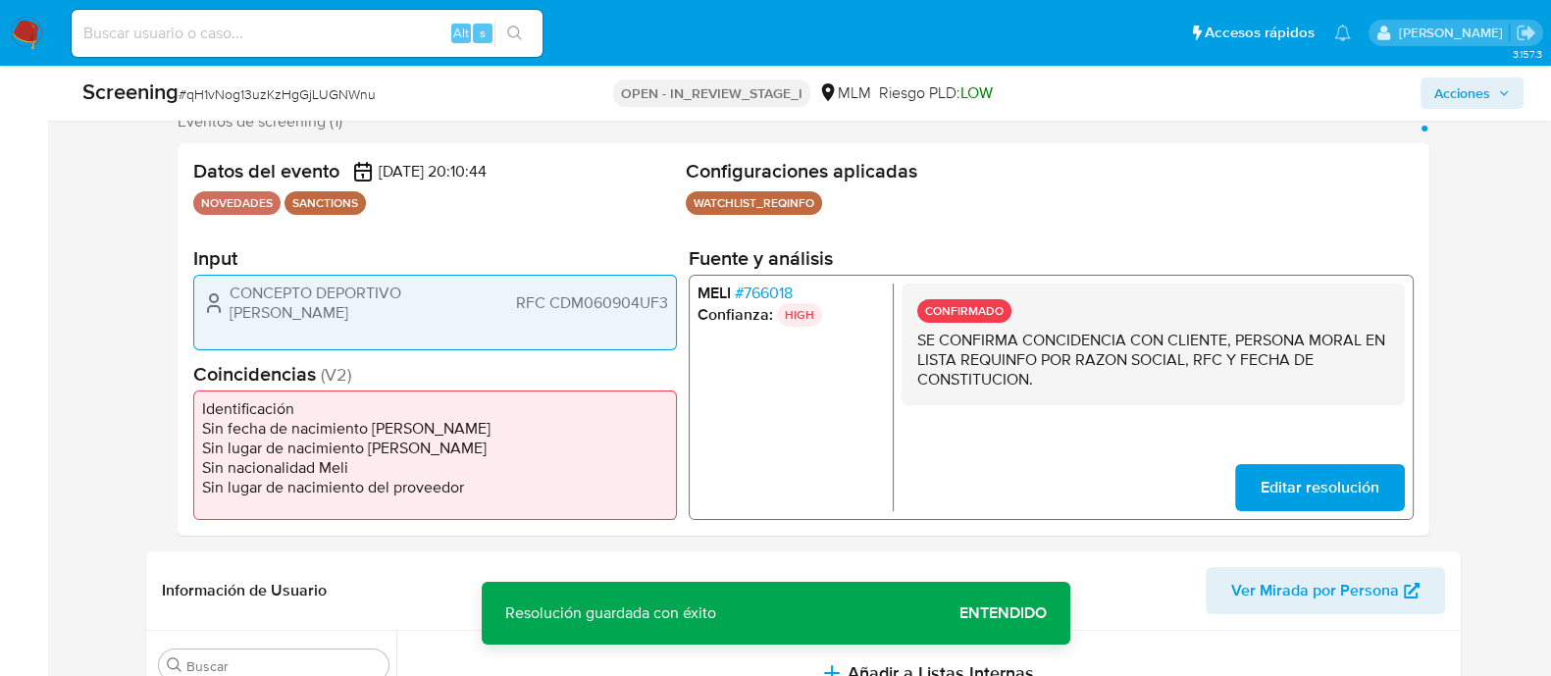
drag, startPoint x: 231, startPoint y: 285, endPoint x: 288, endPoint y: 307, distance: 61.2
click at [288, 307] on span "CONCEPTO DEPORTIVO DE MITRAS" at bounding box center [352, 303] width 245 height 39
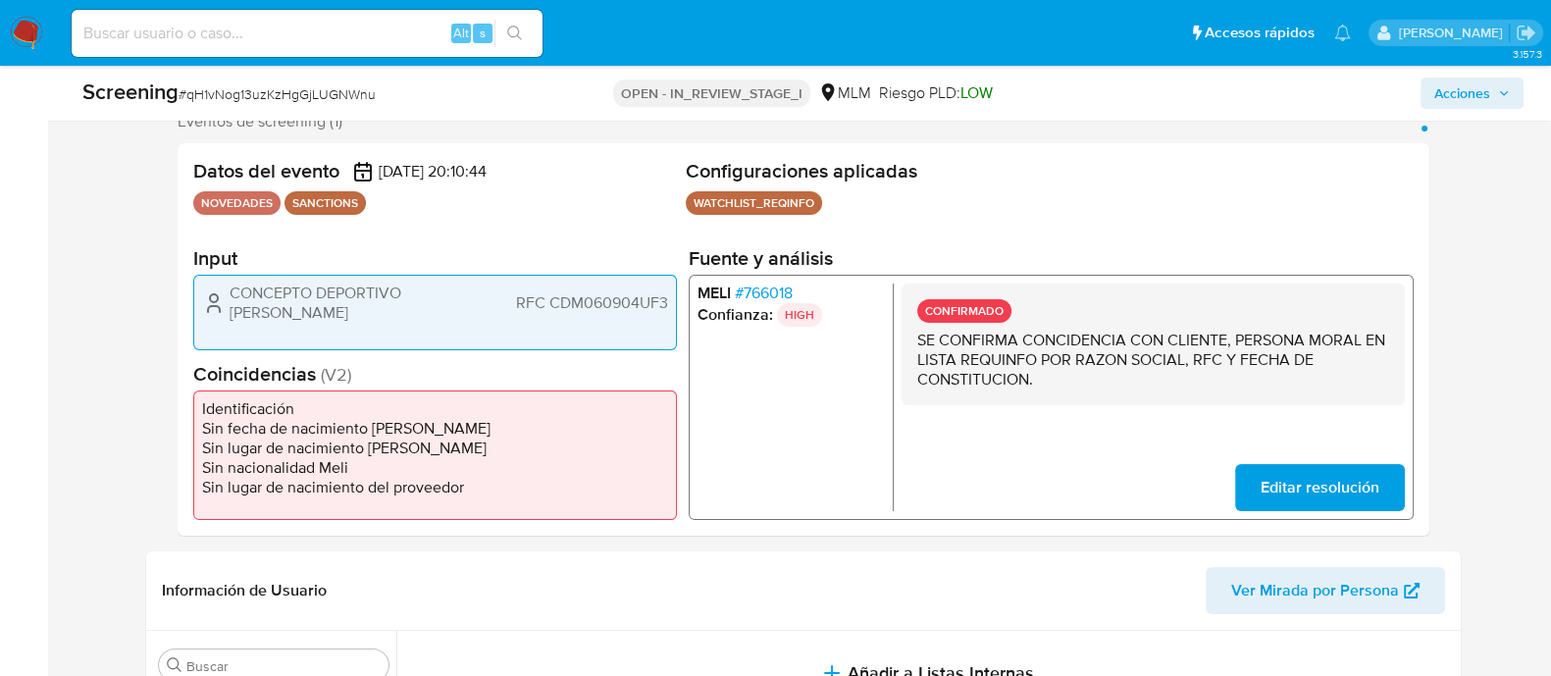
click at [591, 293] on span "RFC CDM060904UF3" at bounding box center [591, 303] width 152 height 20
click at [1459, 103] on span "Acciones" at bounding box center [1463, 93] width 56 height 31
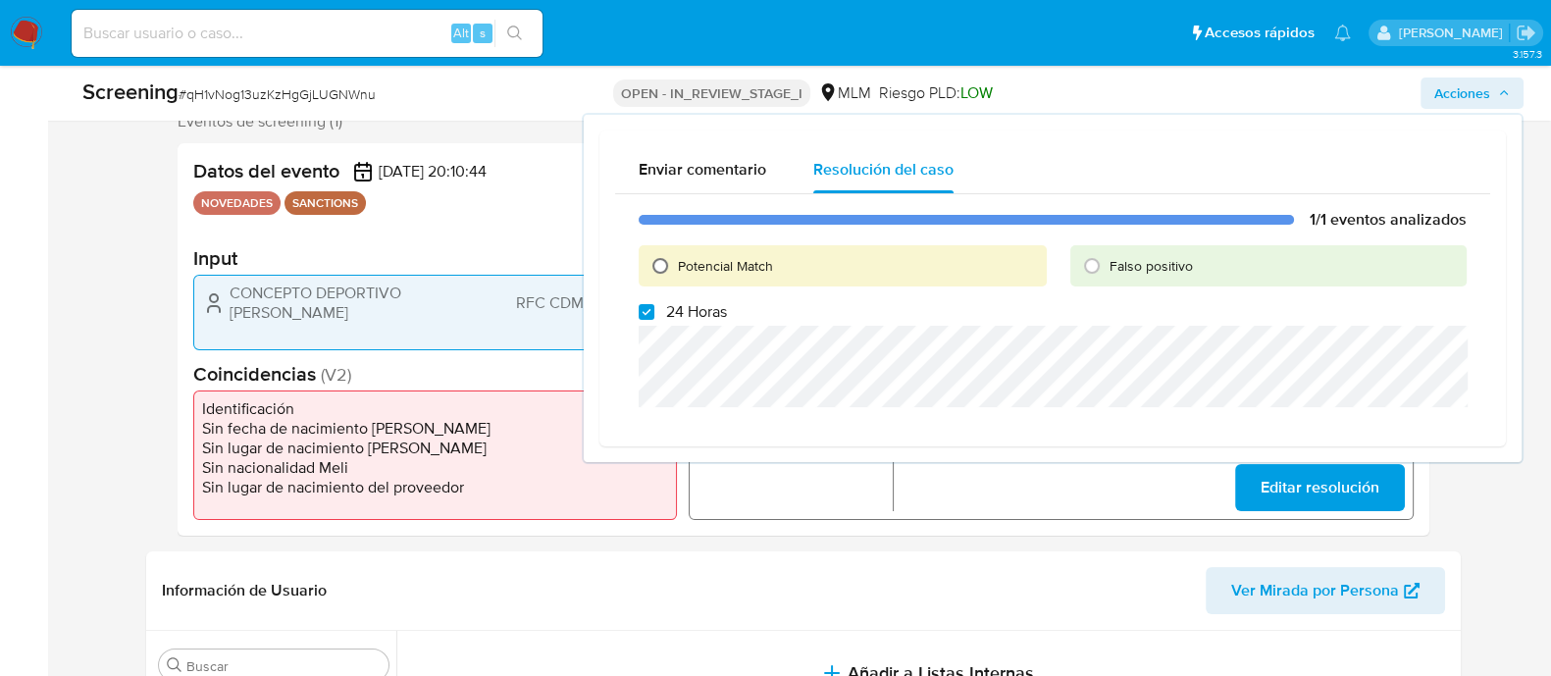
click at [658, 264] on input "Potencial Match" at bounding box center [660, 265] width 31 height 31
radio input "true"
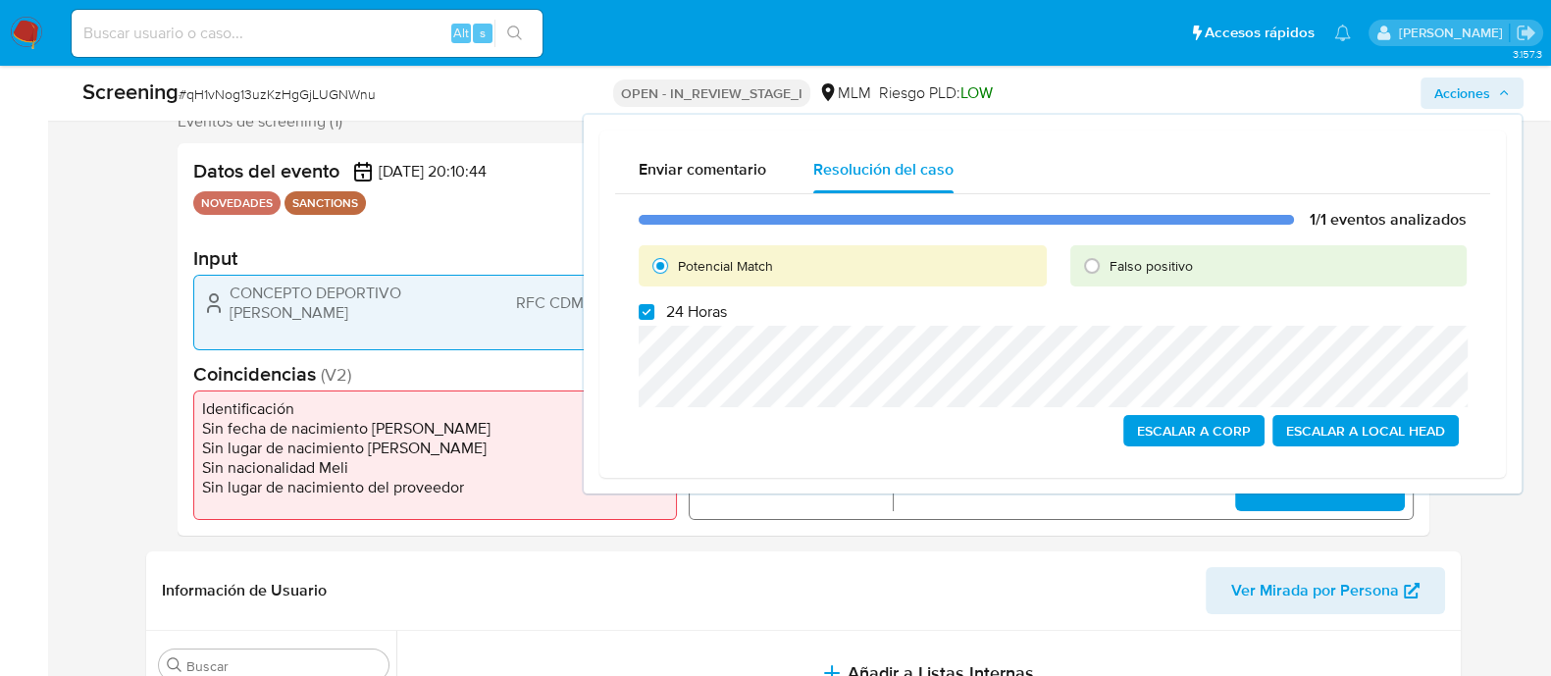
click at [635, 310] on div "1/1 eventos analizados Potencial Match Falso positivo 24 Horas Escalar a Corp E…" at bounding box center [1052, 328] width 875 height 268
click at [650, 316] on input "24 Horas" at bounding box center [647, 312] width 16 height 16
checkbox input "false"
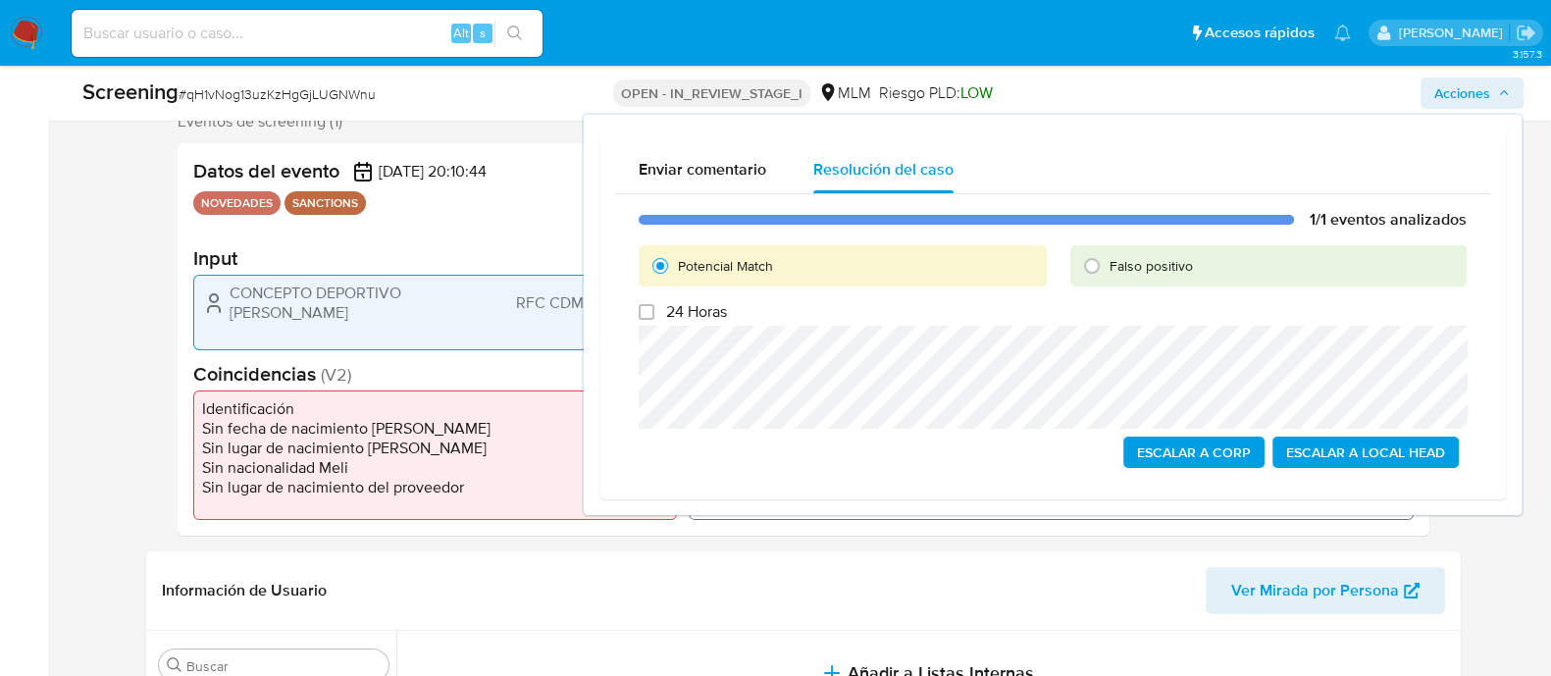
click at [1310, 451] on span "Escalar a Local Head" at bounding box center [1366, 452] width 159 height 27
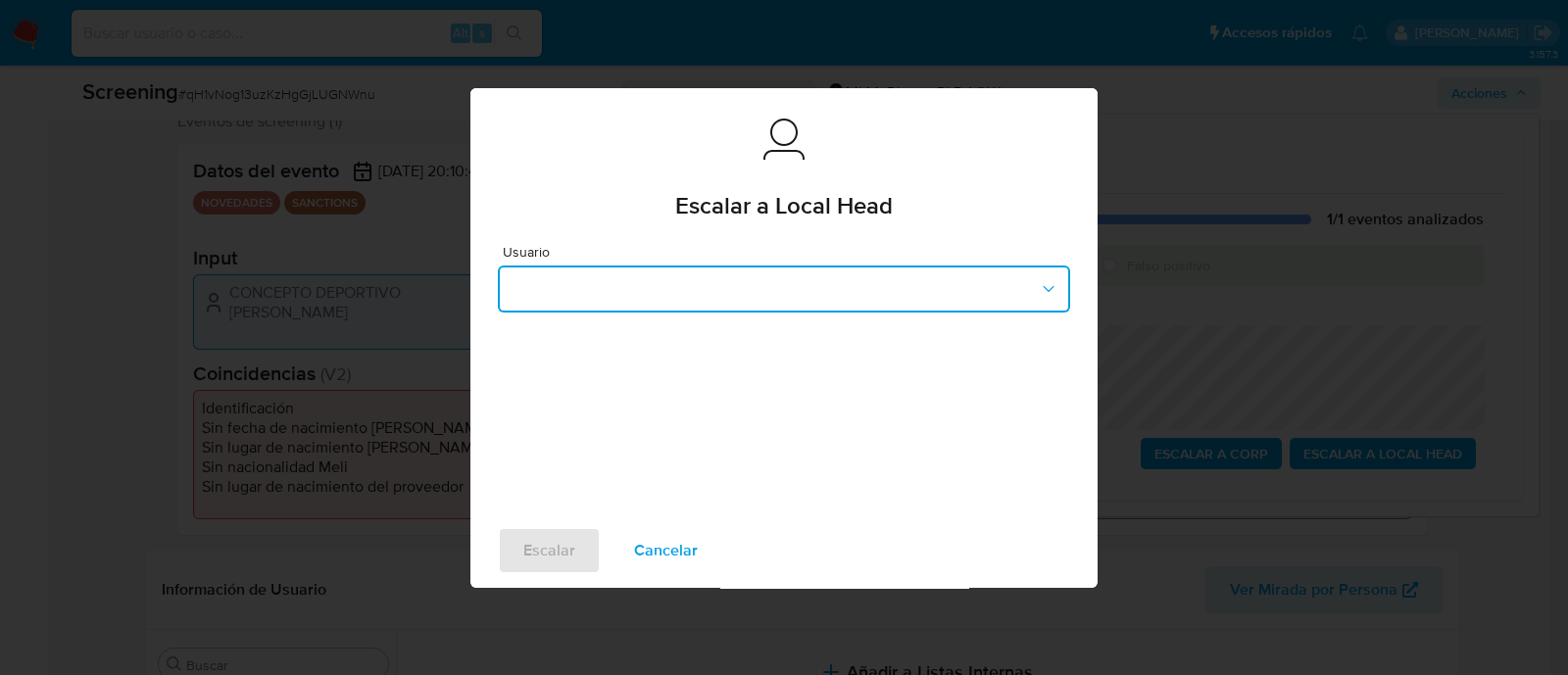
click at [761, 288] on button "button" at bounding box center [784, 289] width 572 height 47
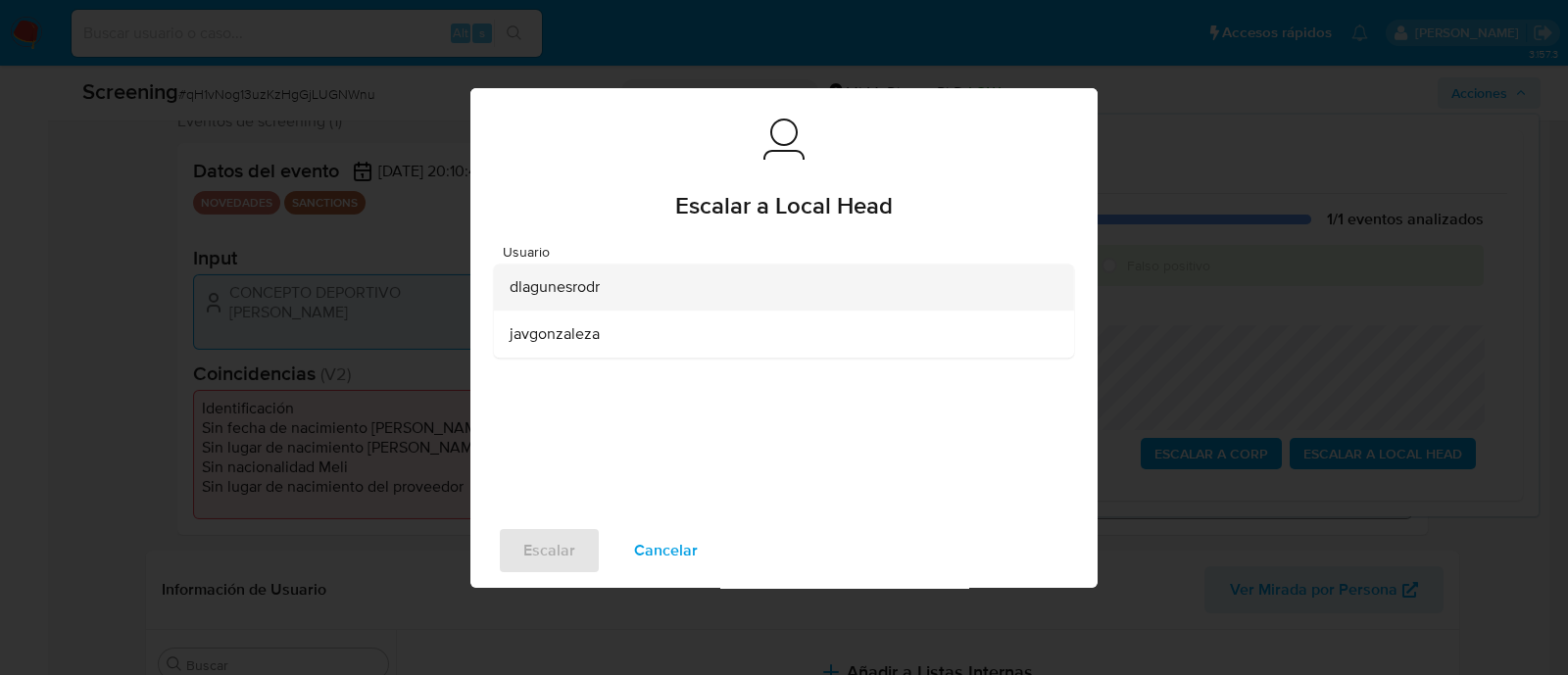
click at [522, 296] on span "dlagunesrodr" at bounding box center [554, 288] width 90 height 20
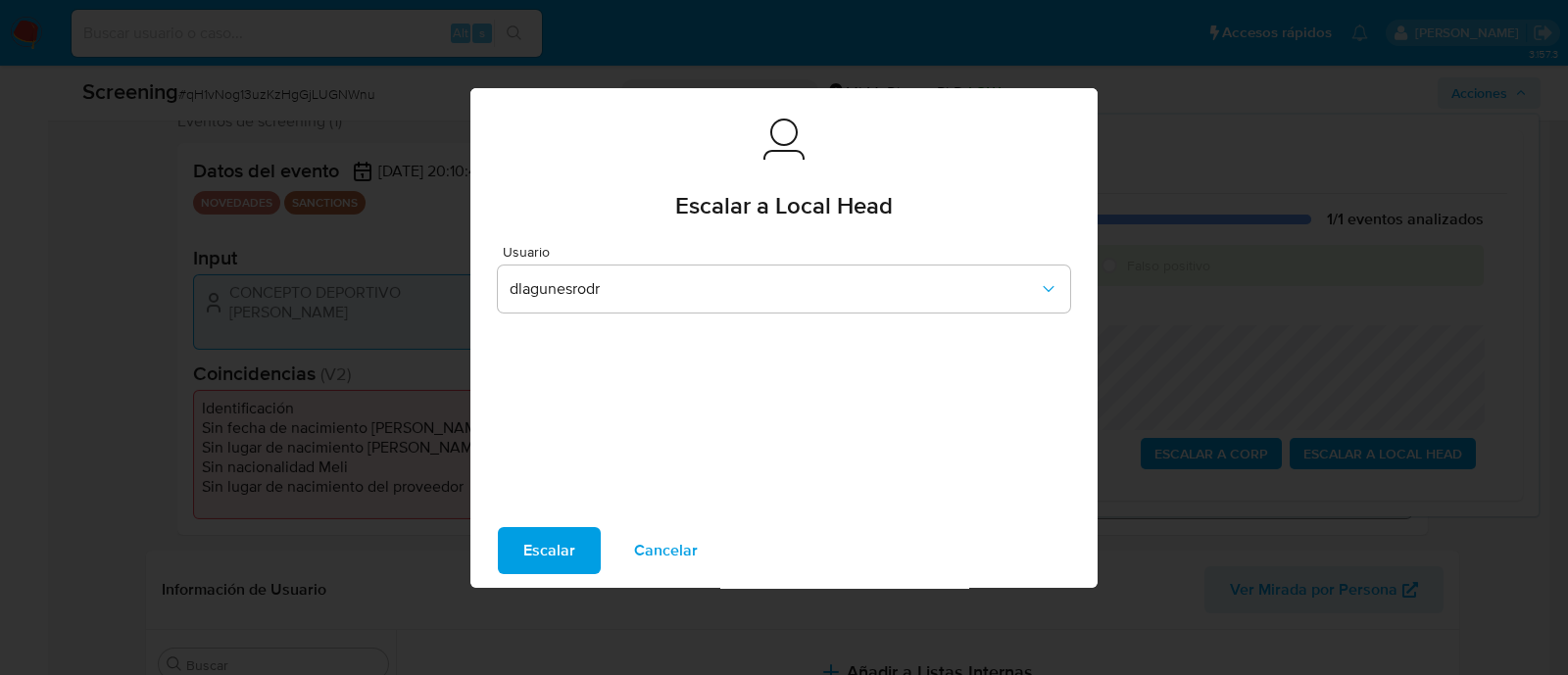
click at [543, 549] on span "Escalar" at bounding box center [549, 550] width 52 height 43
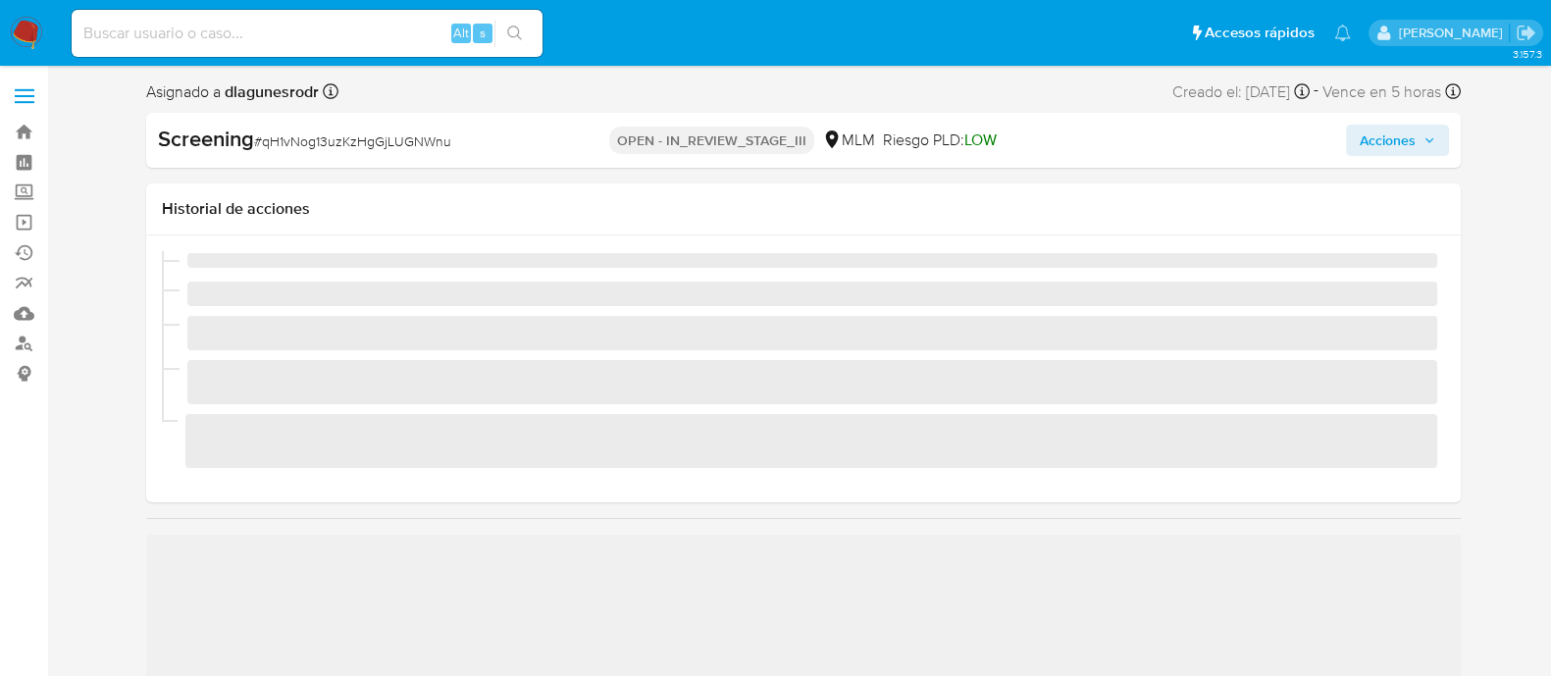
scroll to position [828, 0]
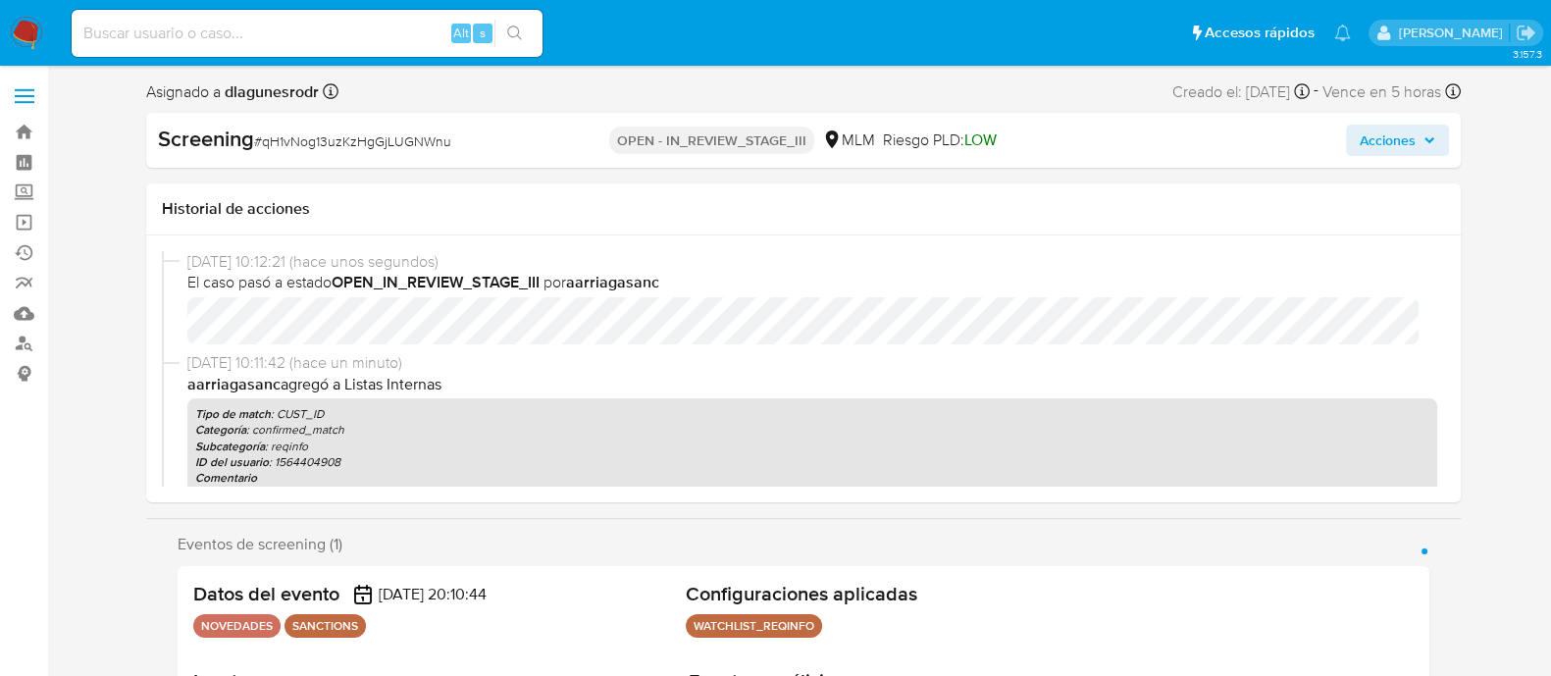
select select "10"
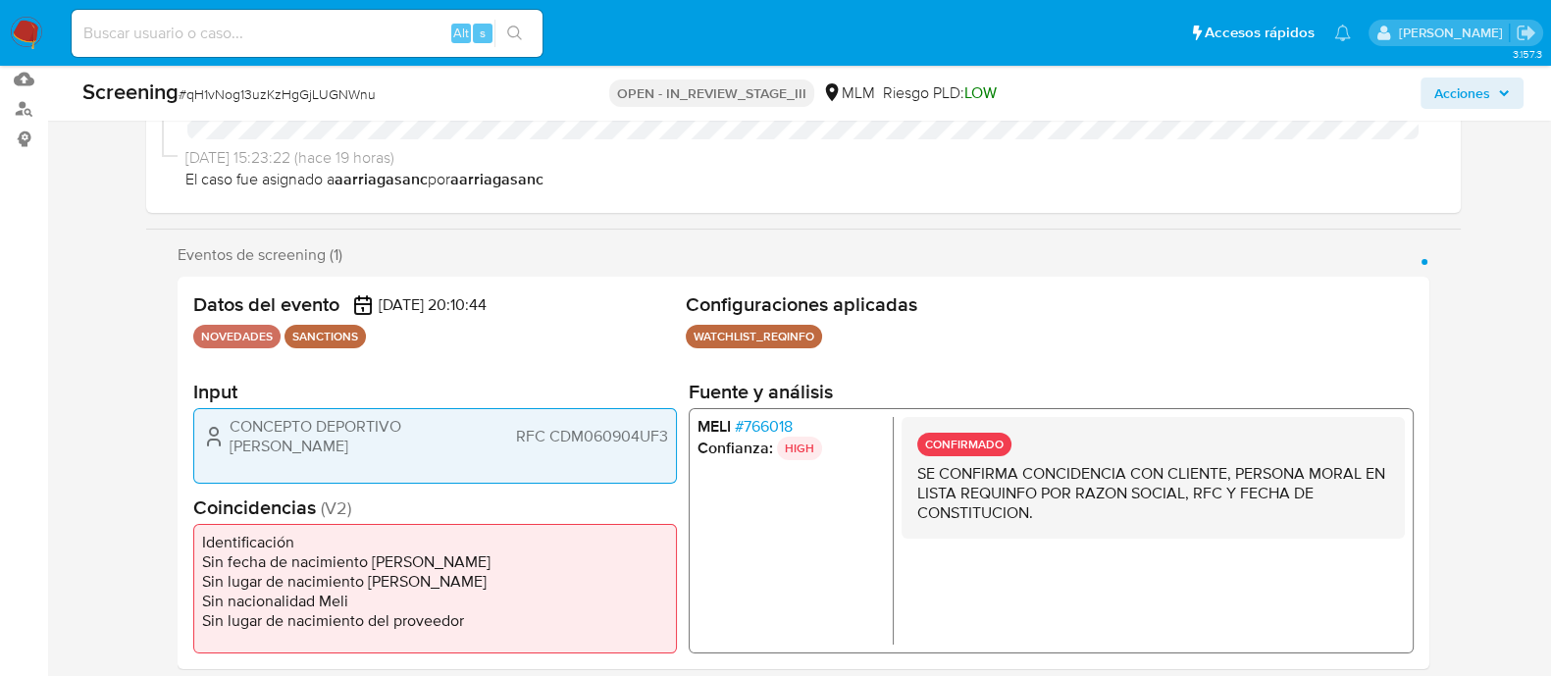
scroll to position [244, 0]
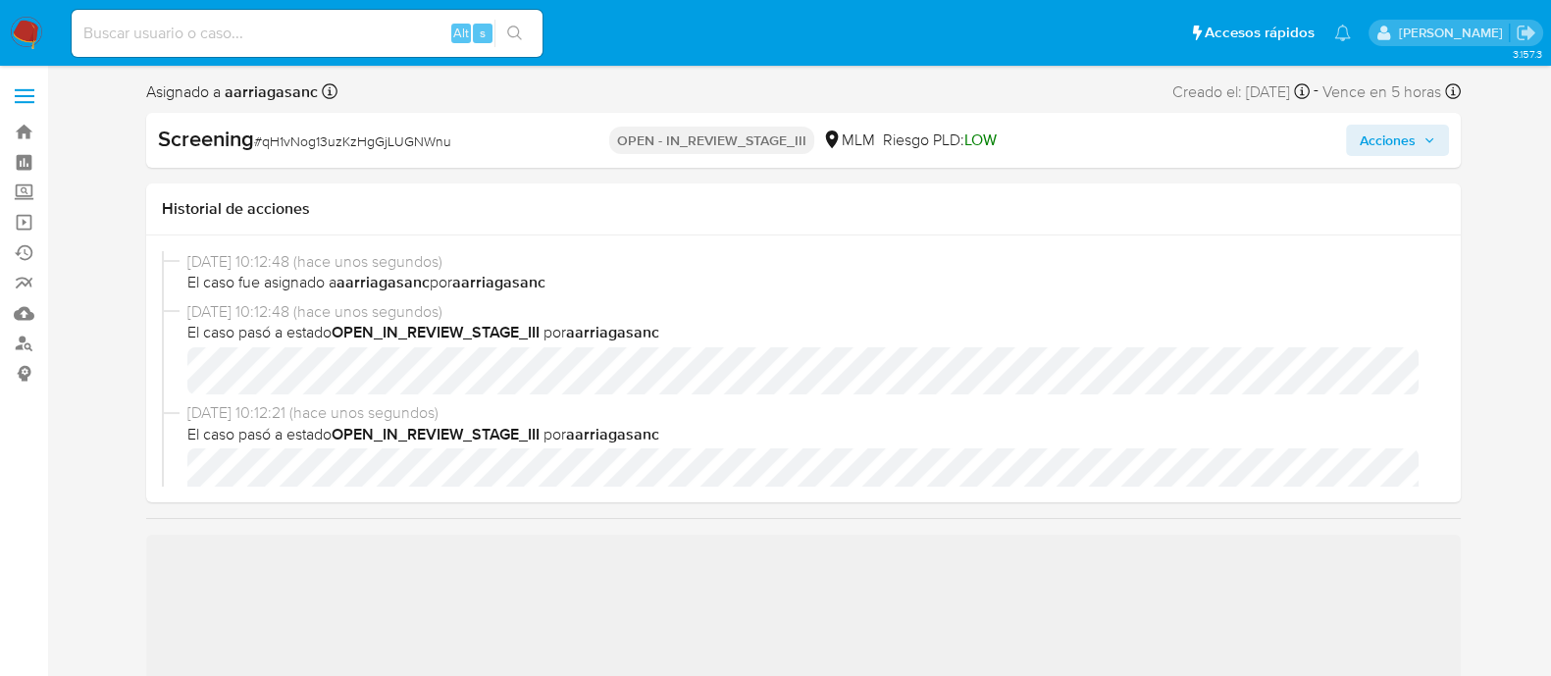
scroll to position [122, 0]
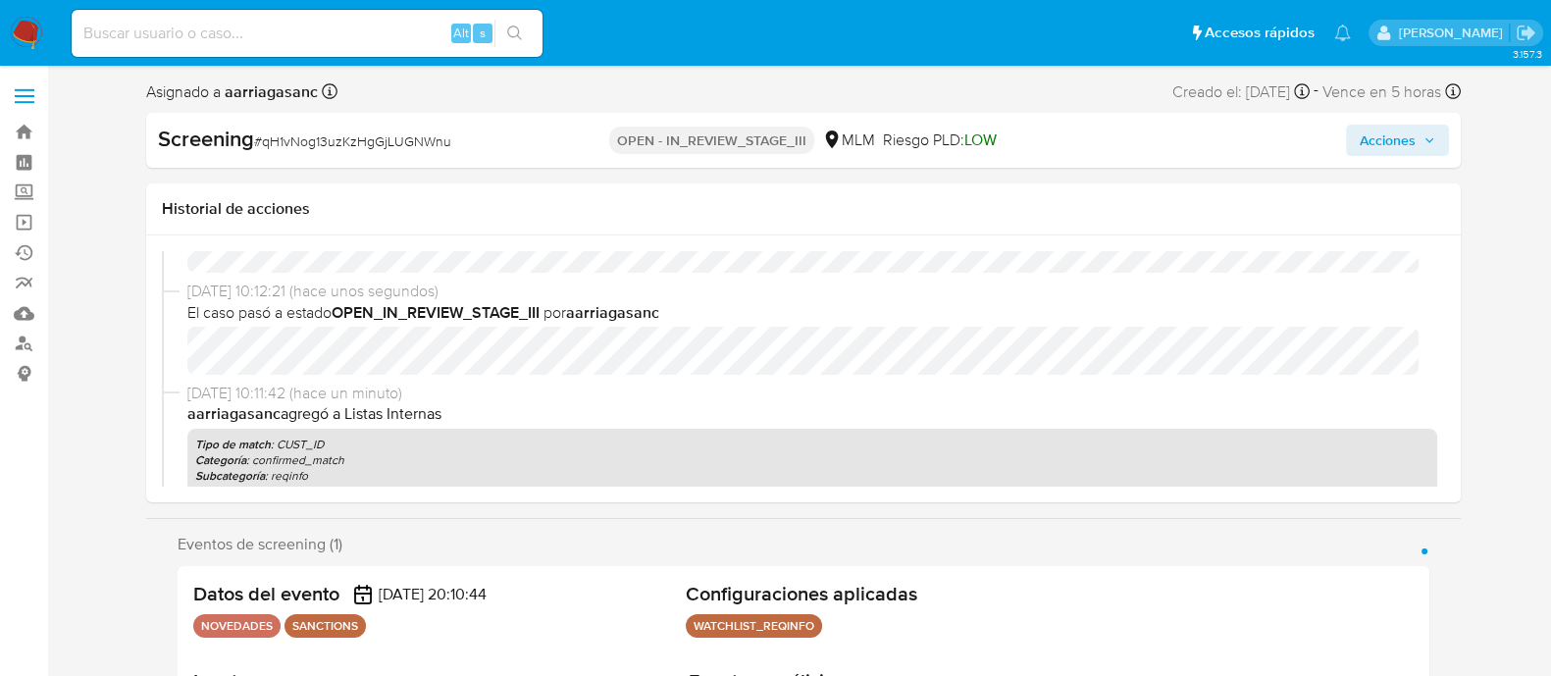
select select "10"
drag, startPoint x: 1407, startPoint y: 134, endPoint x: 1399, endPoint y: 141, distance: 10.4
click at [1406, 134] on span "Acciones" at bounding box center [1388, 140] width 56 height 31
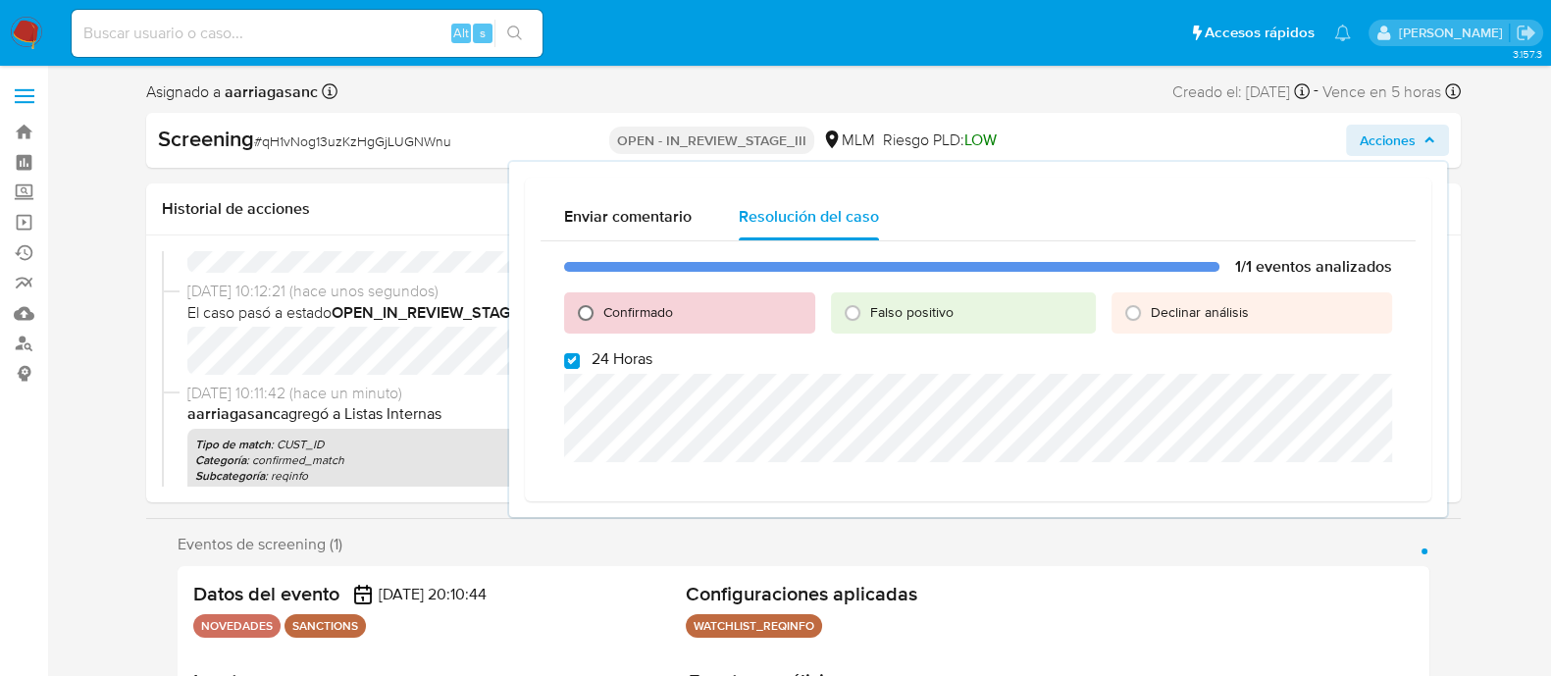
click at [579, 322] on input "Confirmado" at bounding box center [585, 312] width 31 height 31
radio input "true"
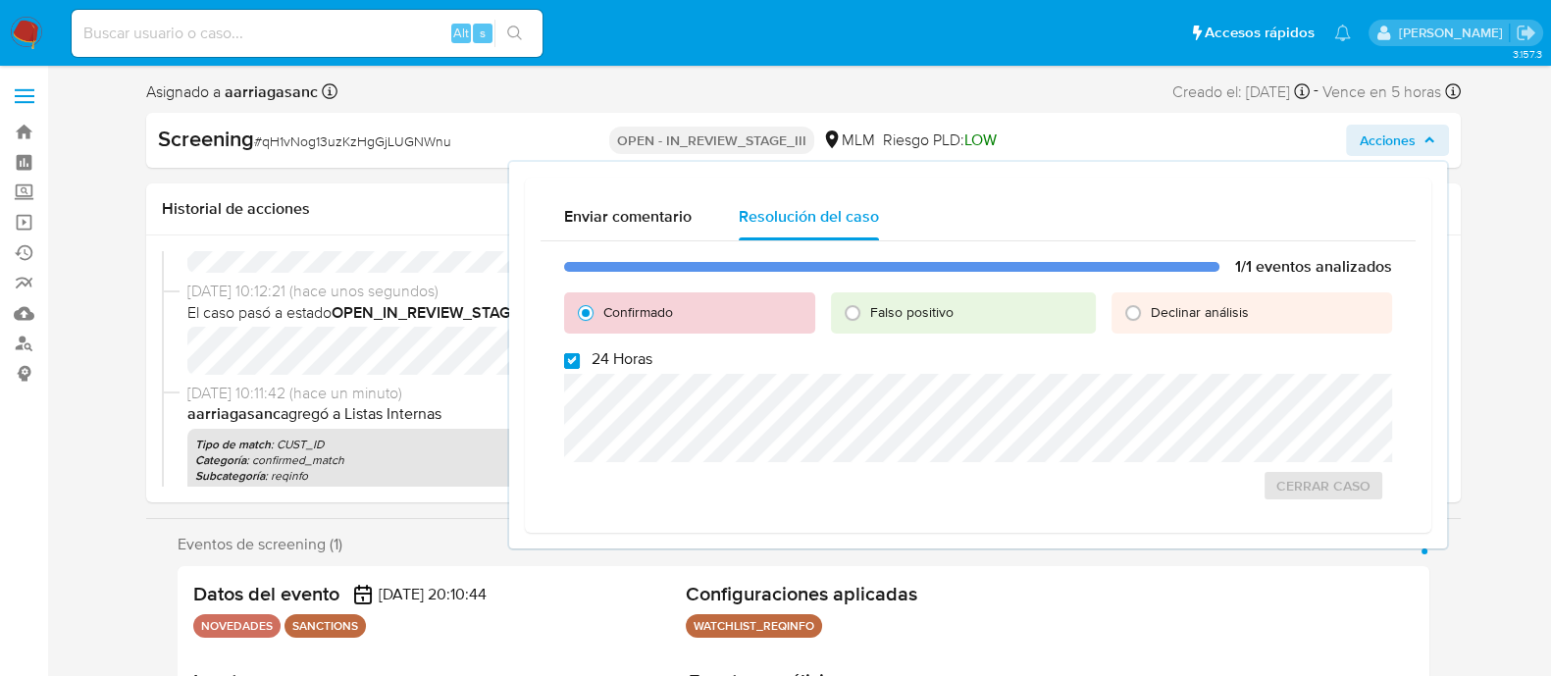
click at [570, 355] on input "24 Horas" at bounding box center [572, 361] width 16 height 16
checkbox input "false"
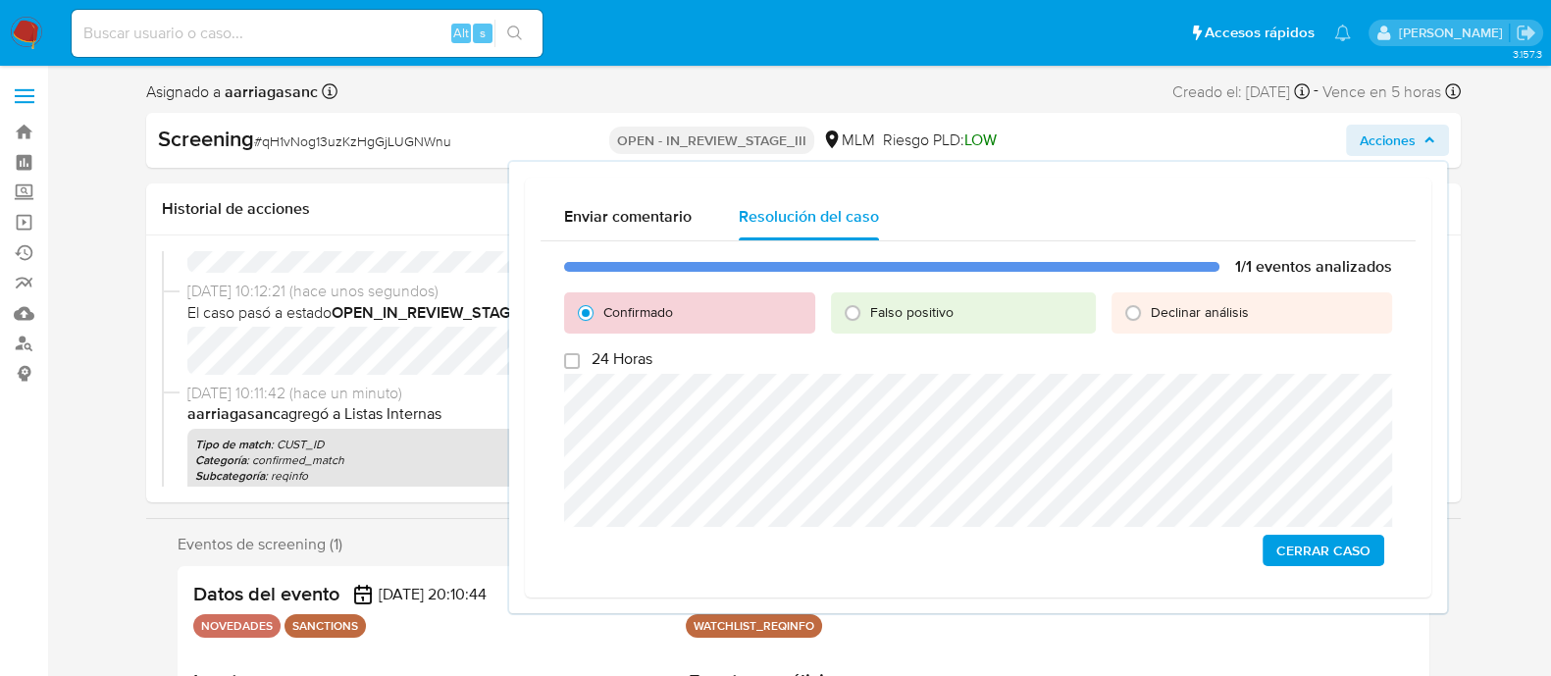
click at [1296, 552] on span "Cerrar Caso" at bounding box center [1324, 550] width 94 height 27
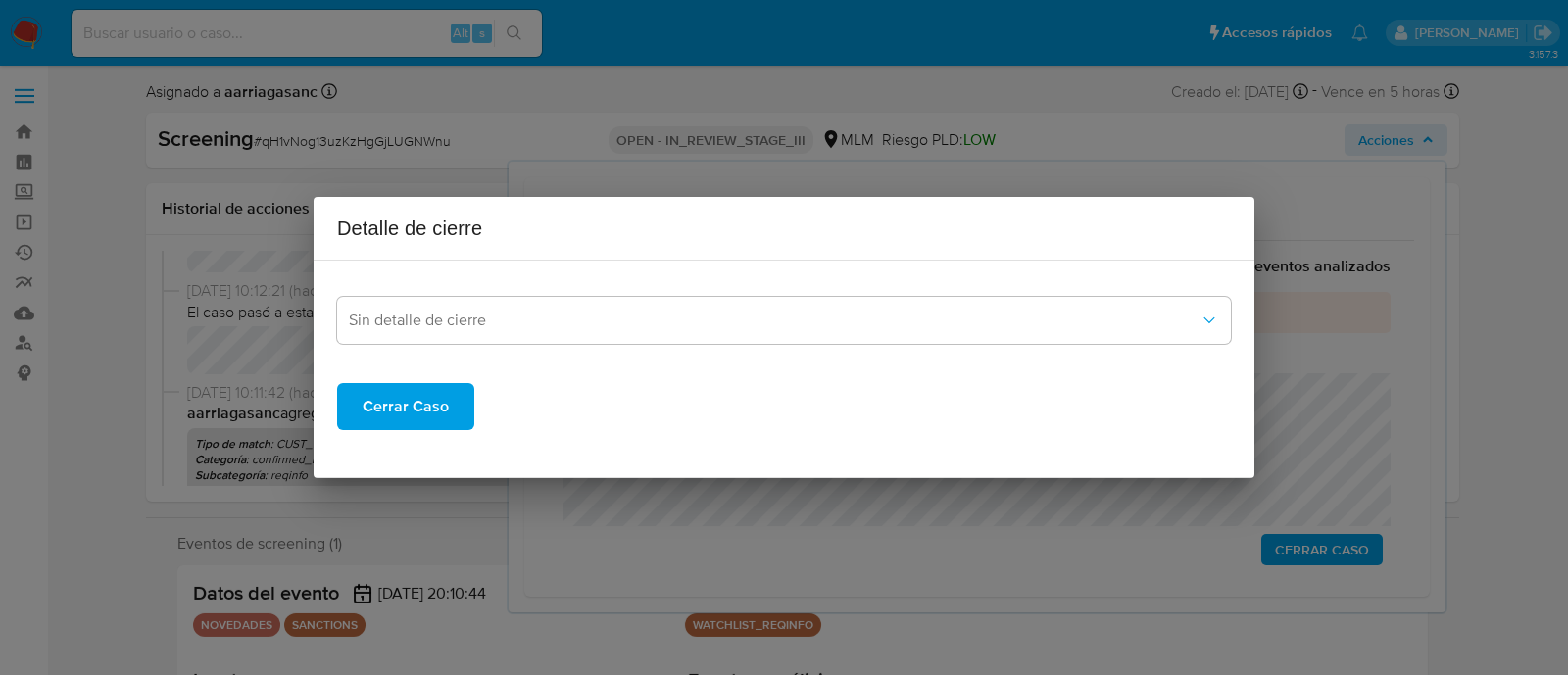
click at [411, 404] on span "Cerrar Caso" at bounding box center [405, 406] width 86 height 43
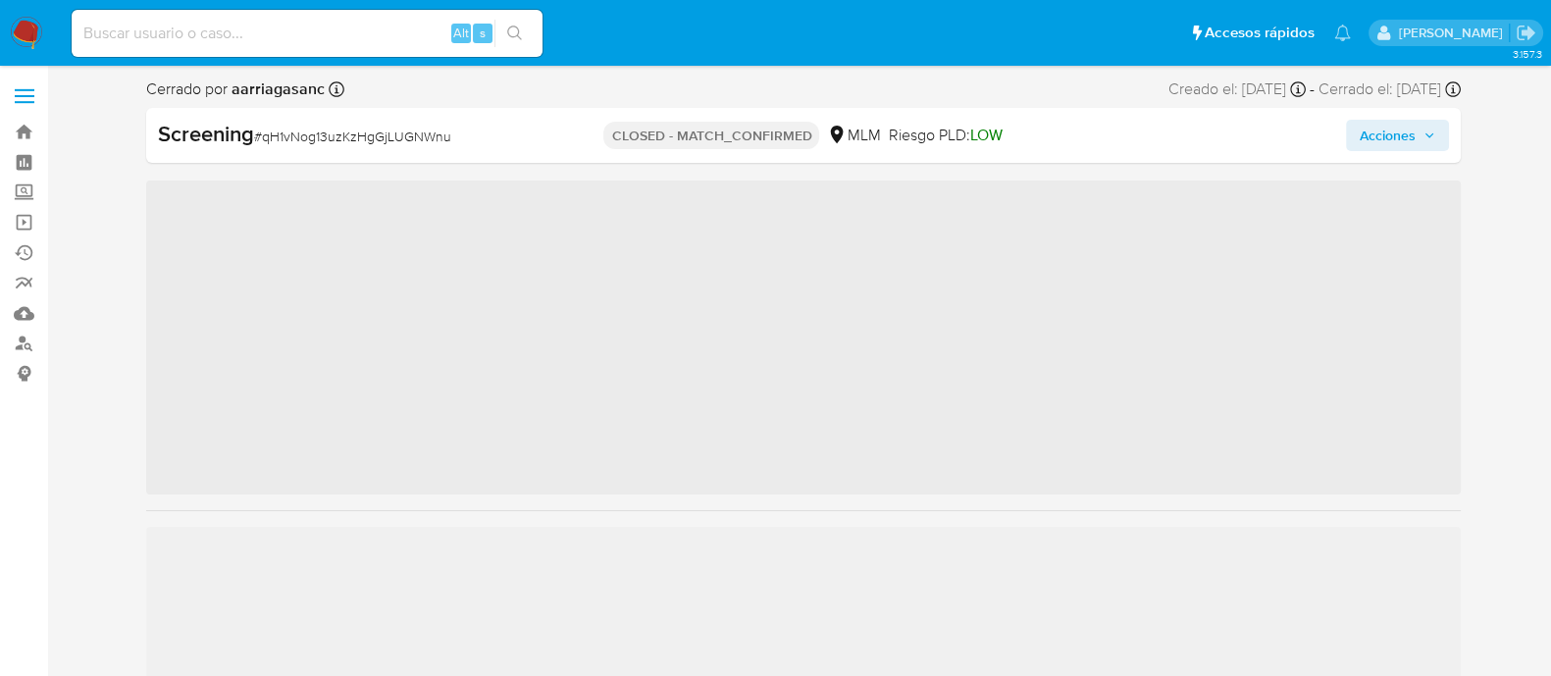
scroll to position [828, 0]
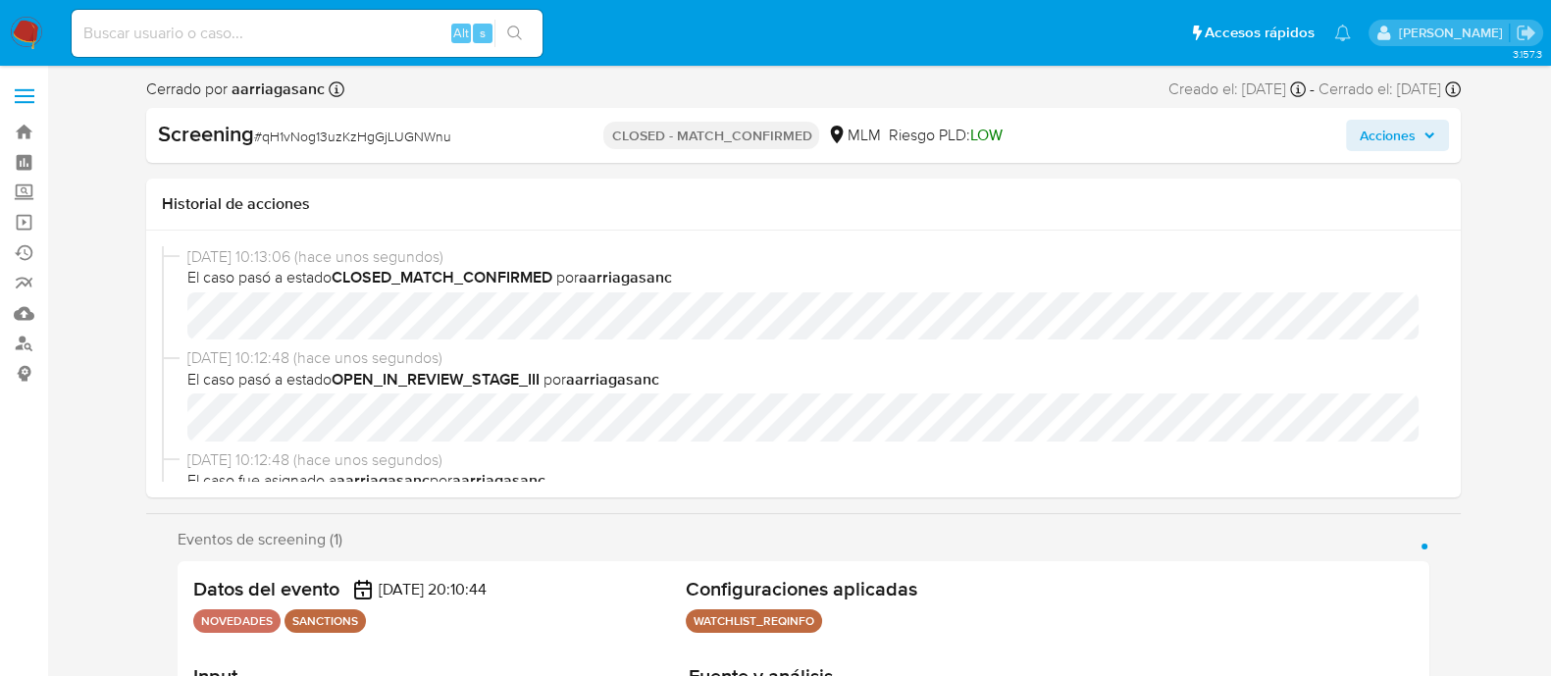
select select "10"
